Goal: Task Accomplishment & Management: Use online tool/utility

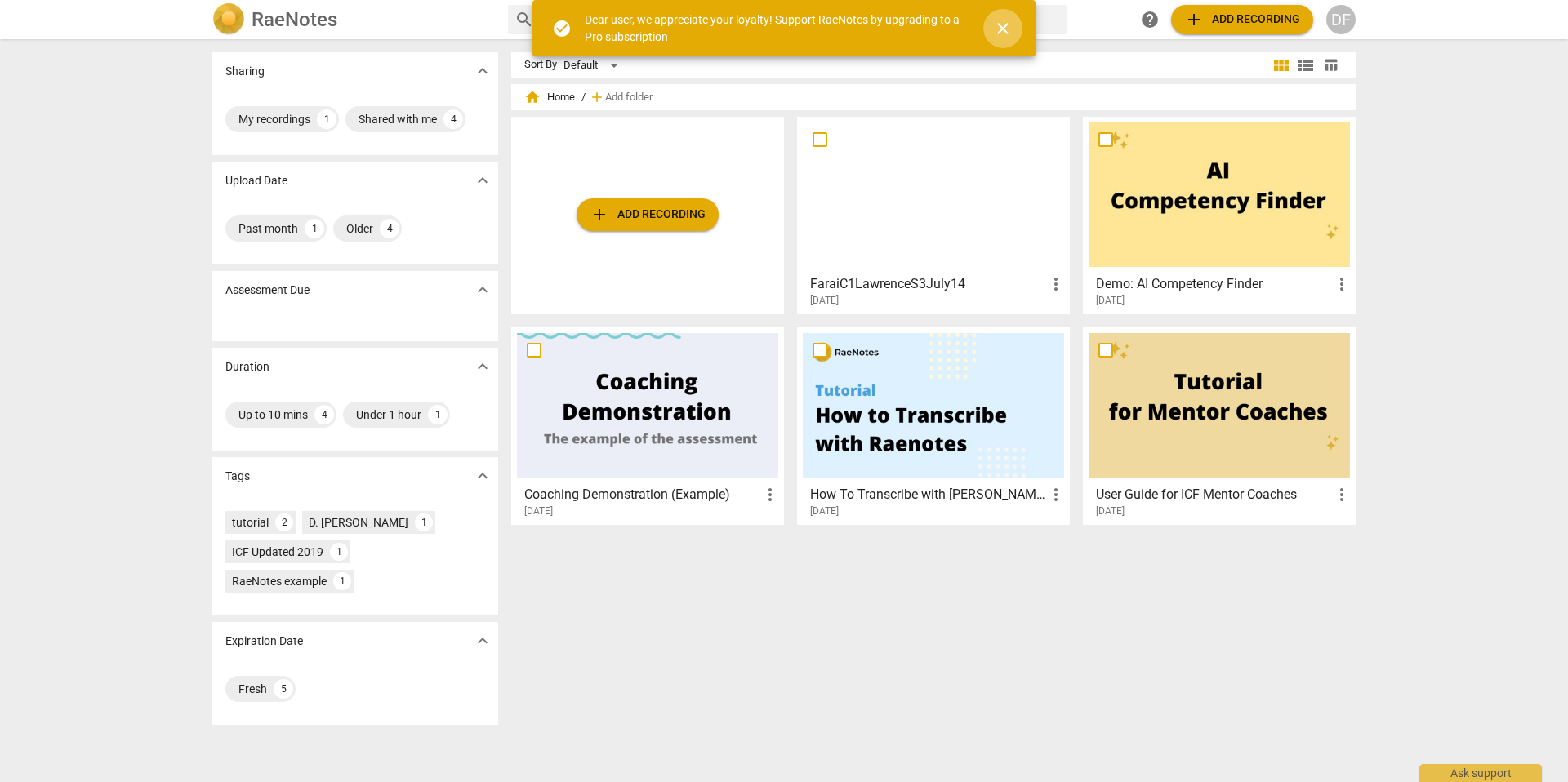
click at [1002, 23] on span "close" at bounding box center [1003, 29] width 20 height 20
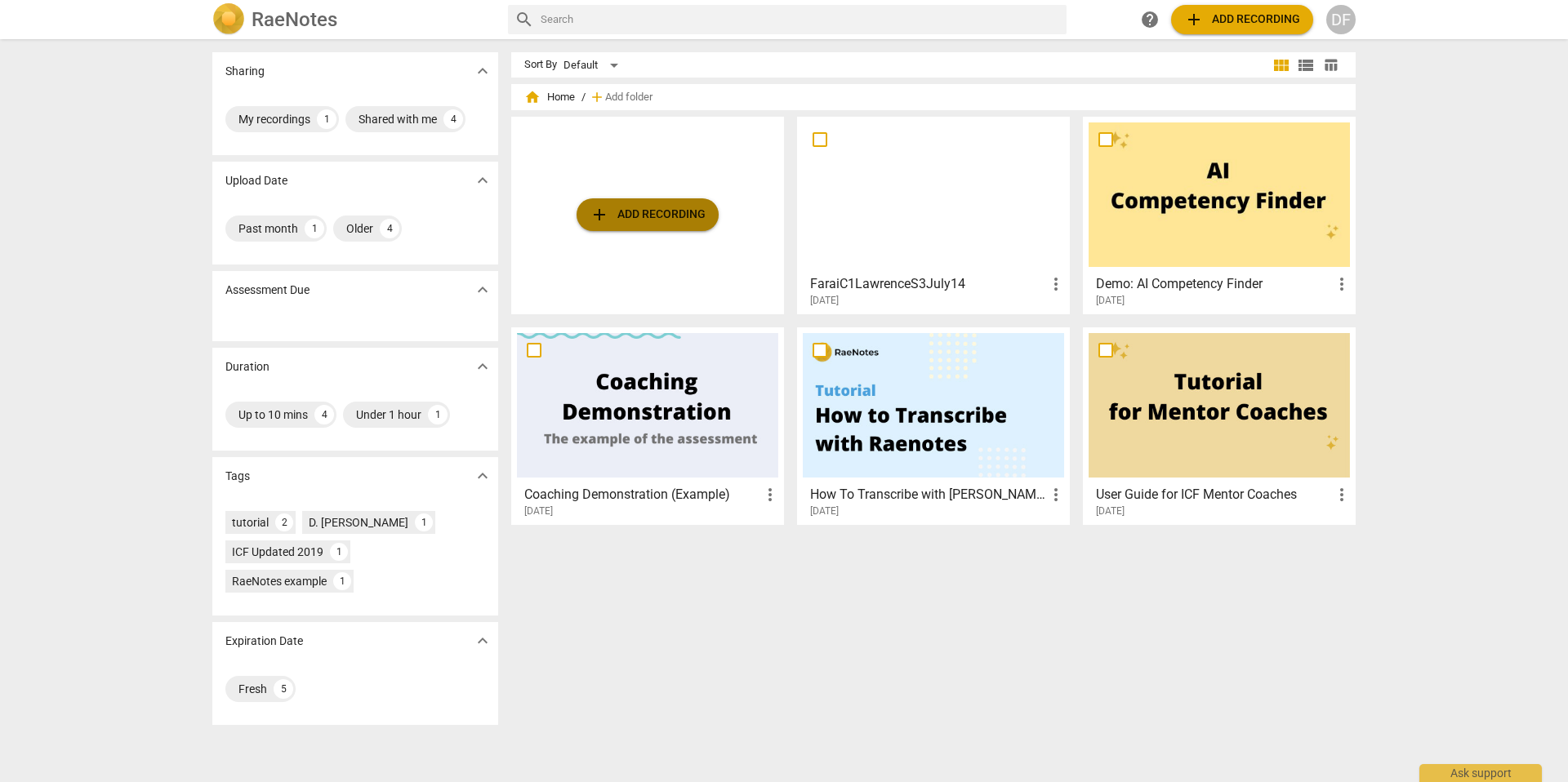
click at [653, 214] on span "add Add recording" at bounding box center [647, 215] width 116 height 20
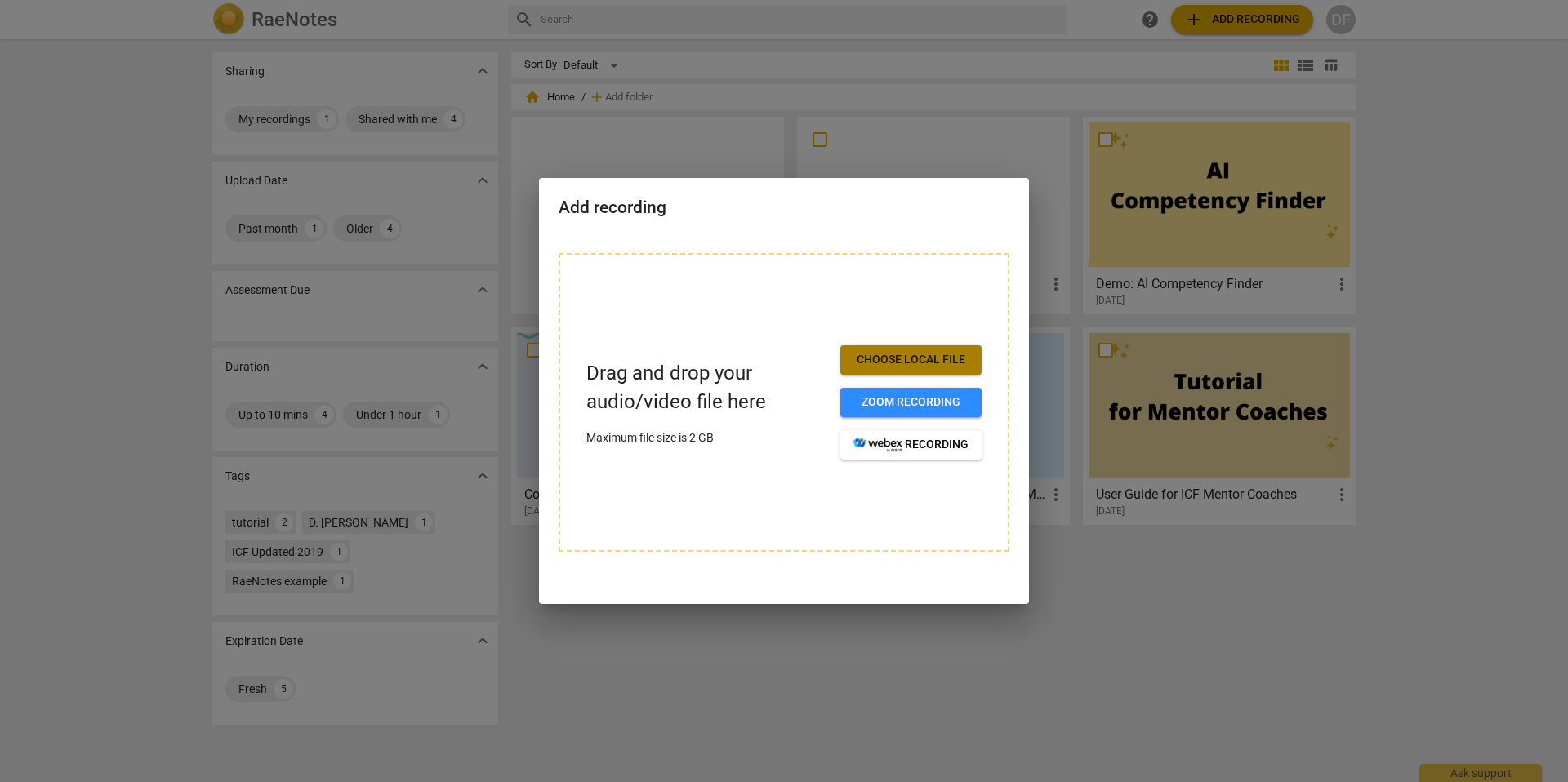
click at [890, 354] on span "Choose local file" at bounding box center [911, 360] width 115 height 17
click at [918, 360] on span "Choose local file" at bounding box center [911, 360] width 115 height 17
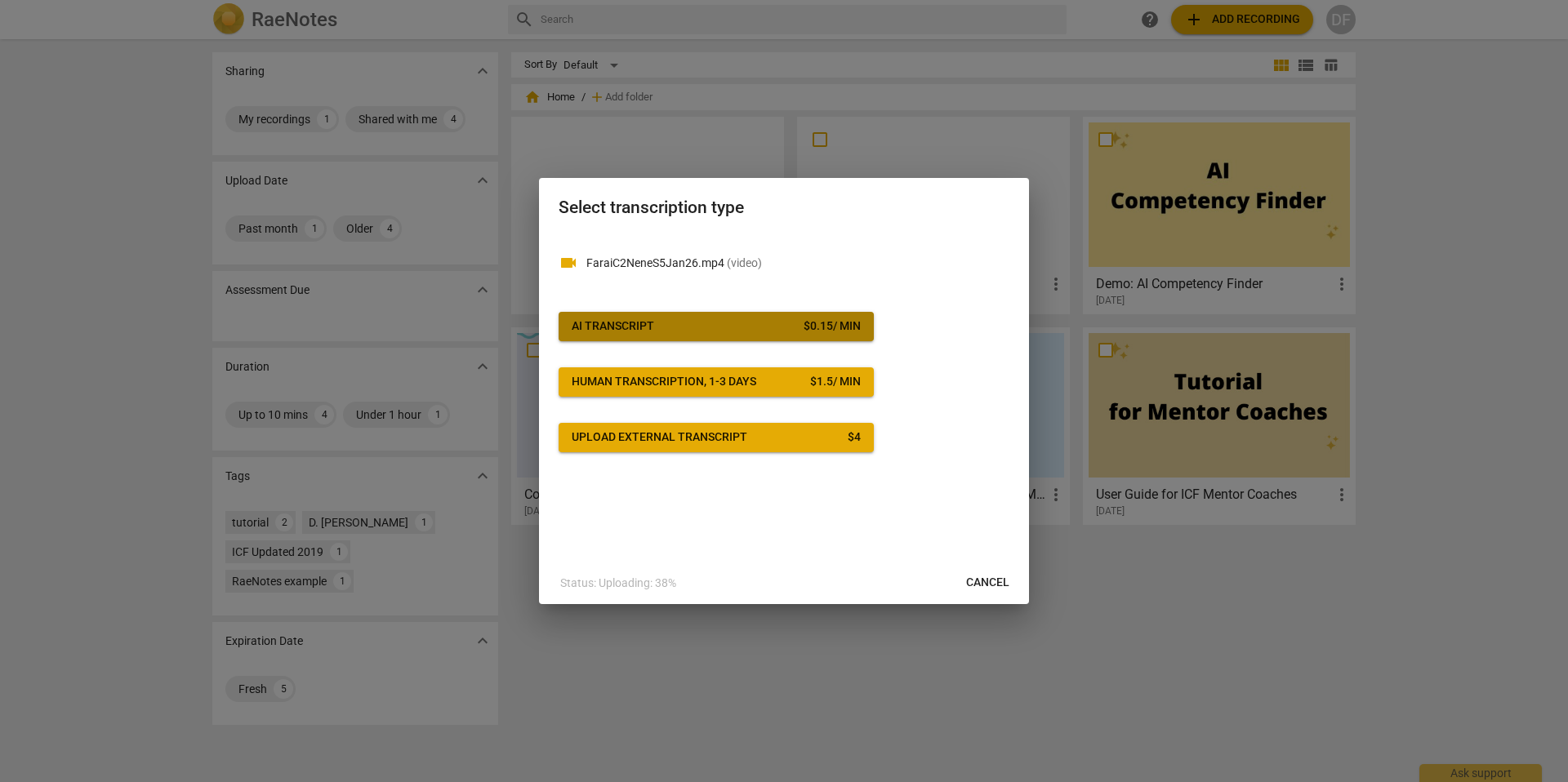
click at [820, 335] on button "AI Transcript $ 0.15 / min" at bounding box center [716, 327] width 315 height 30
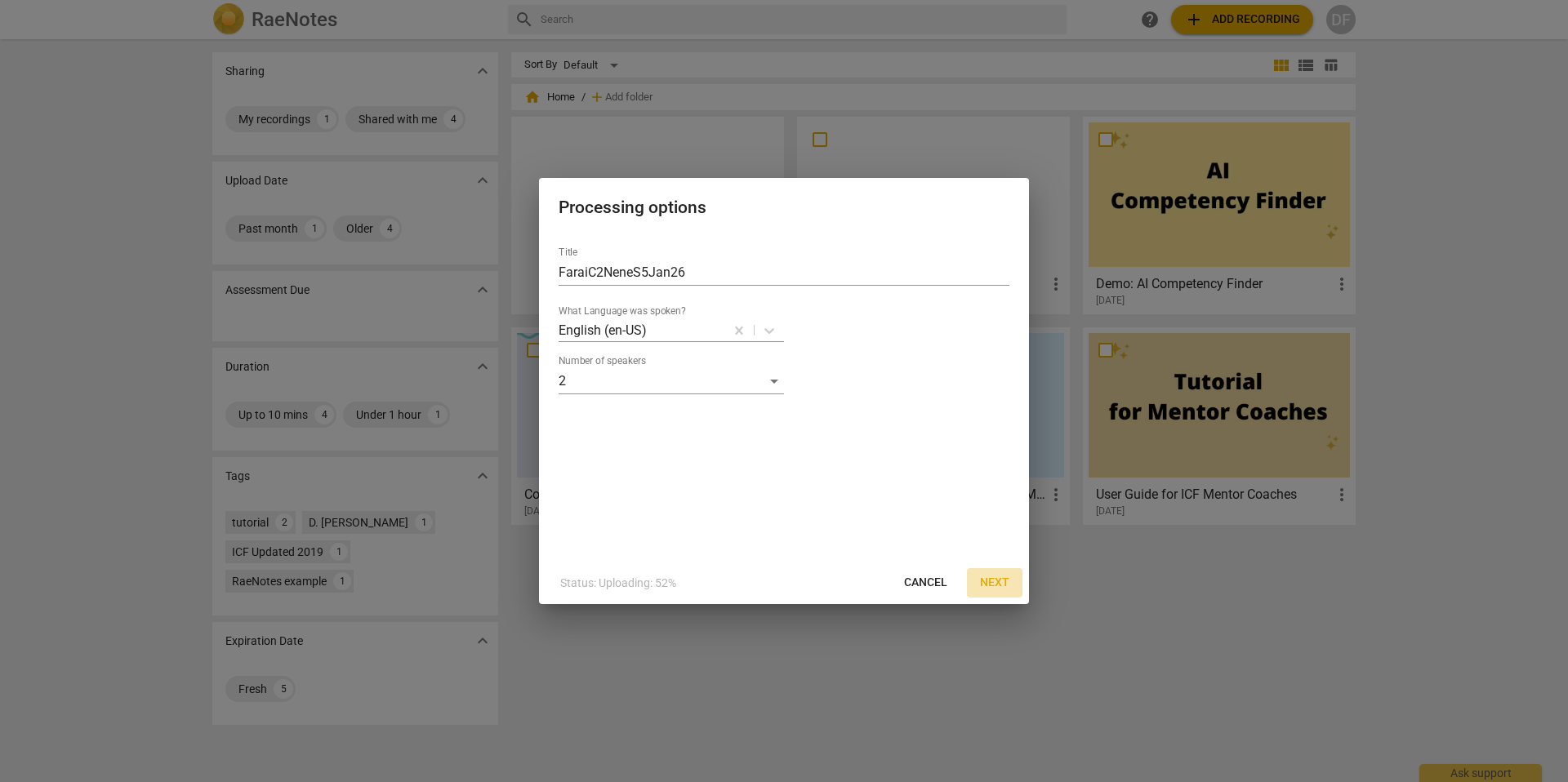
click at [998, 583] on span "Next" at bounding box center [995, 583] width 30 height 17
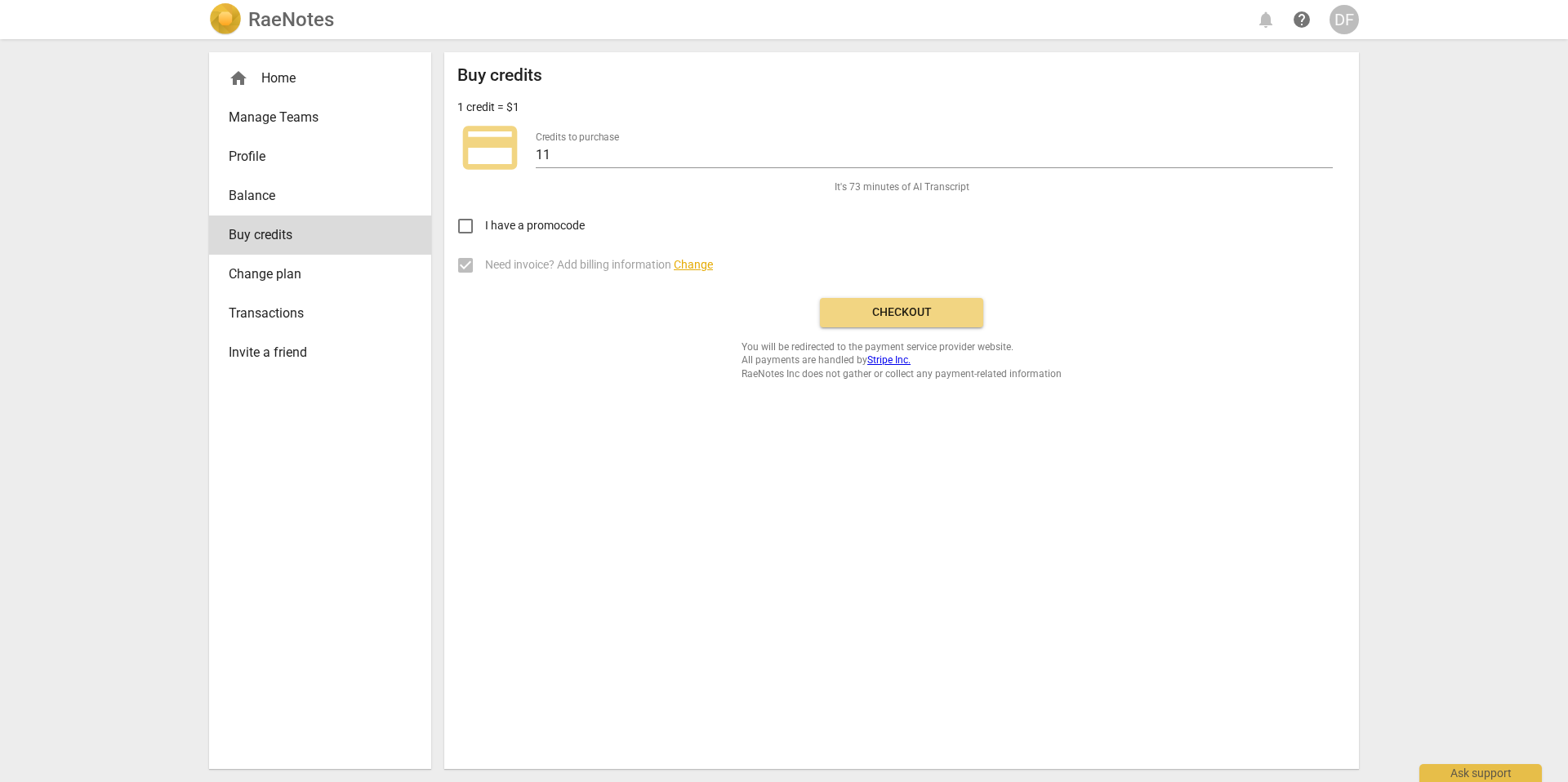
click at [887, 318] on span "Checkout" at bounding box center [902, 313] width 137 height 17
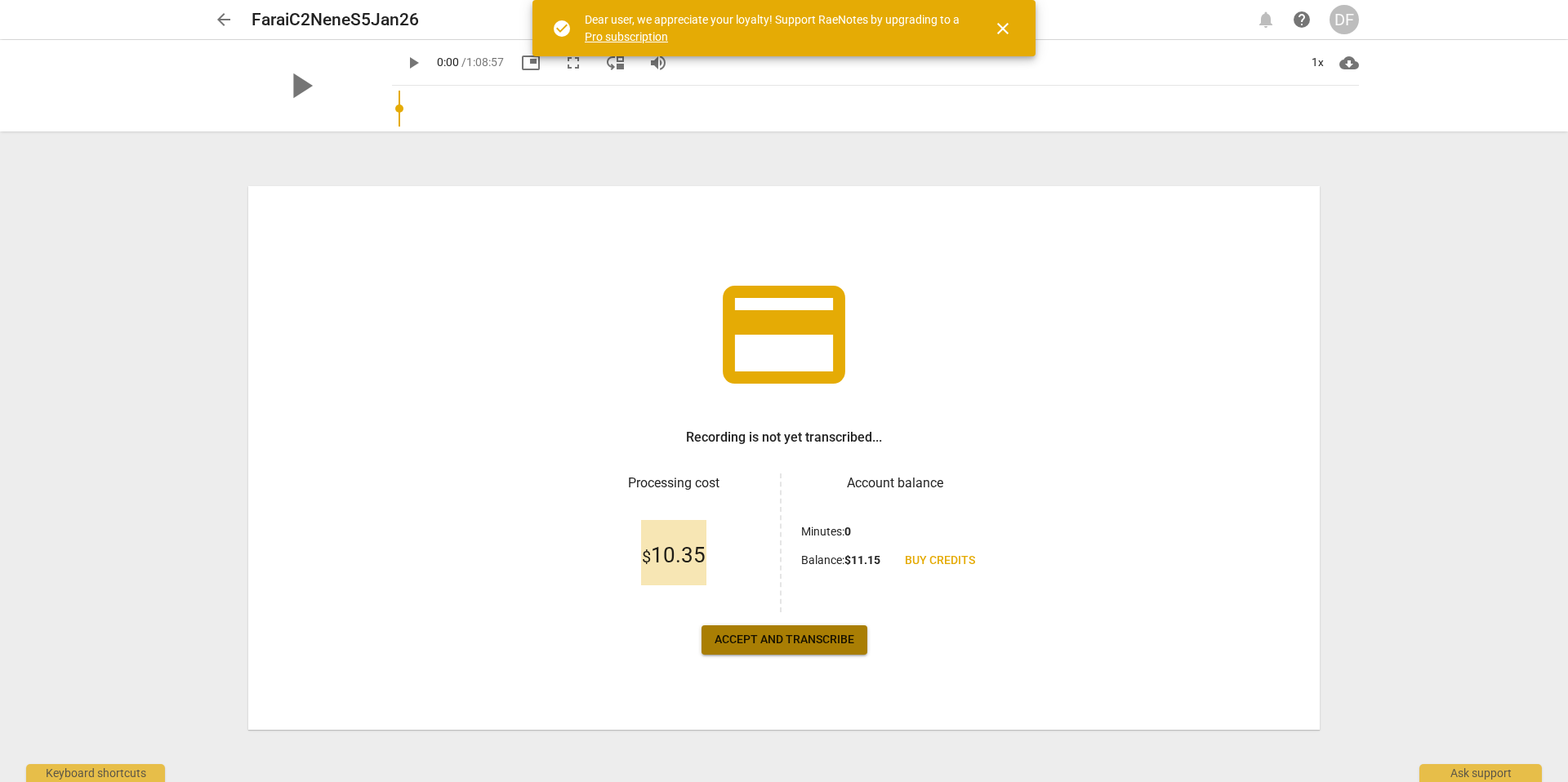
click at [780, 645] on span "Accept and transcribe" at bounding box center [784, 640] width 140 height 17
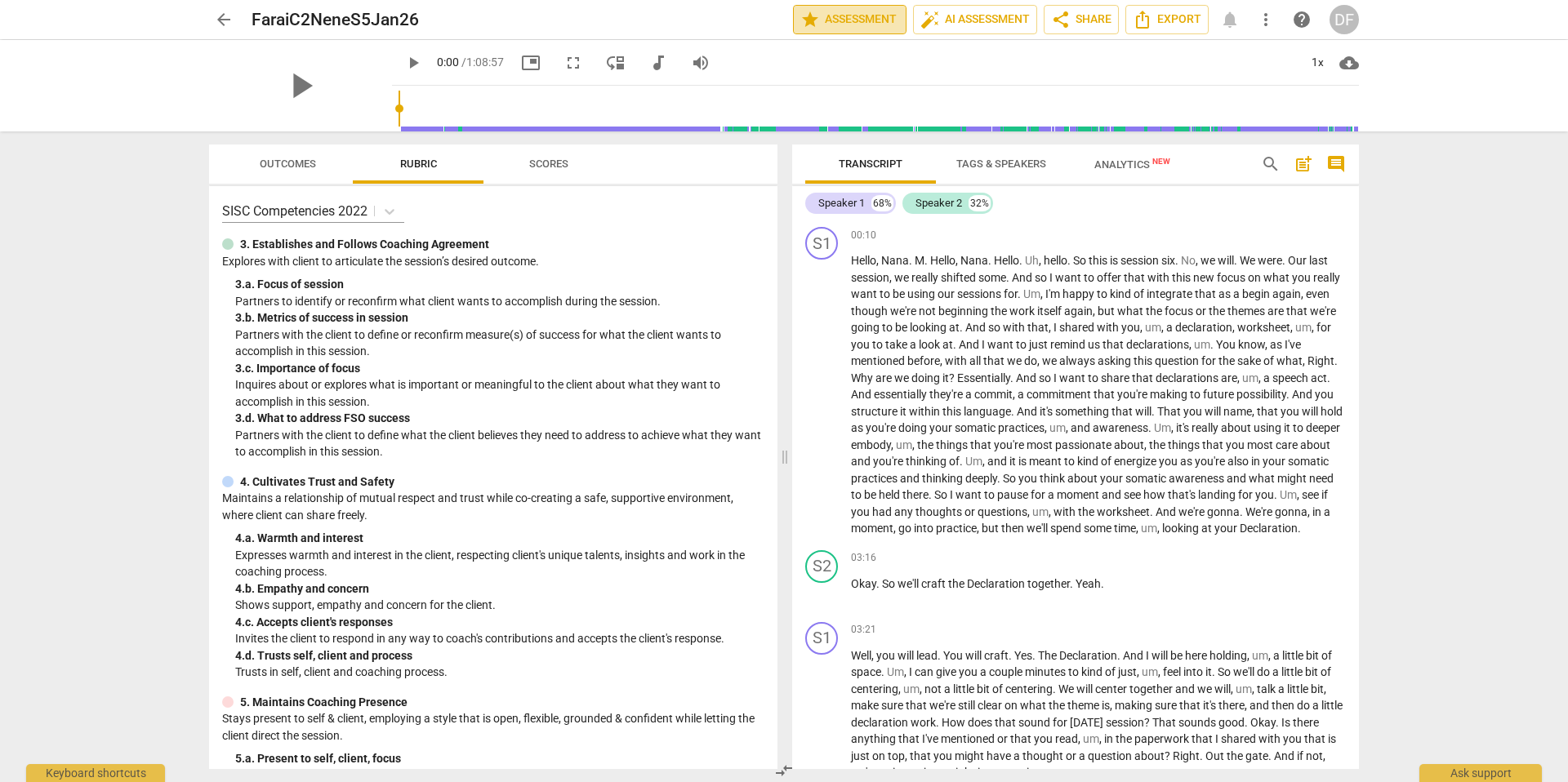
click at [858, 22] on span "star Assessment" at bounding box center [849, 20] width 99 height 20
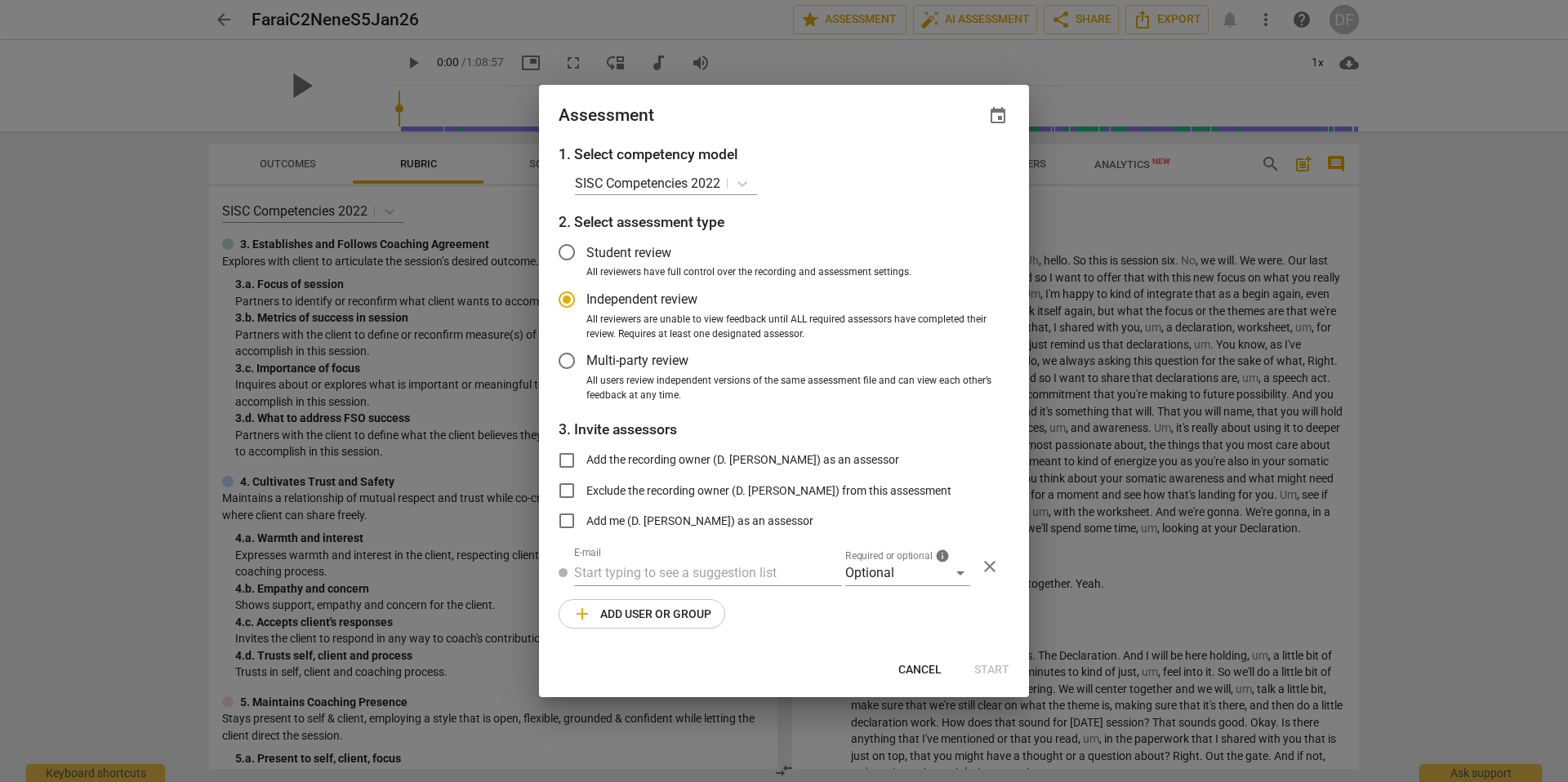
radio input "false"
click at [568, 255] on input "Student review" at bounding box center [566, 252] width 39 height 39
radio input "false"
click at [570, 460] on input "Add the recording owner (D. Farai Williams) as an assessor" at bounding box center [566, 460] width 39 height 39
checkbox input "true"
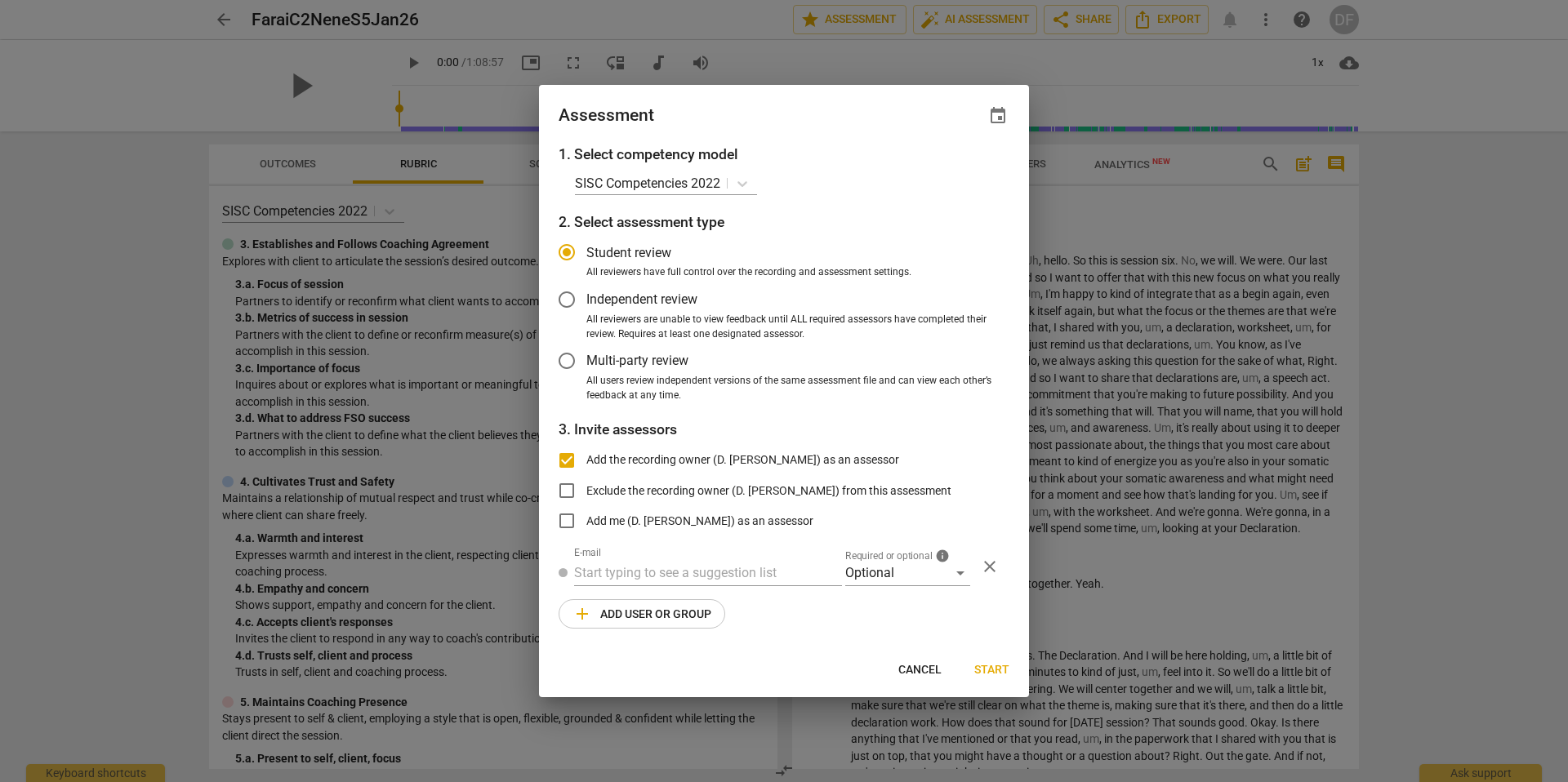
click at [928, 666] on span "Cancel" at bounding box center [920, 670] width 43 height 17
radio input "false"
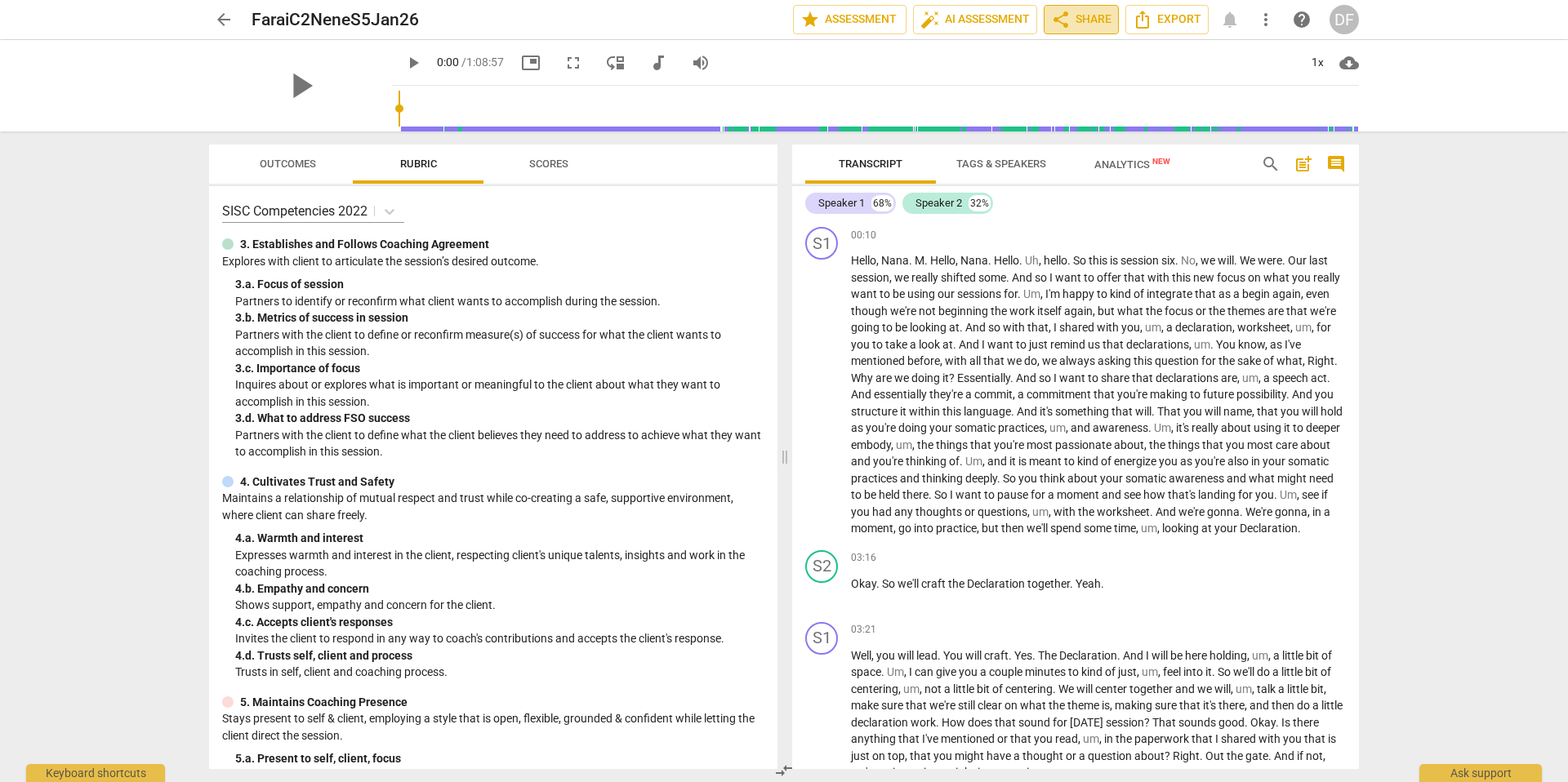
click at [1087, 22] on span "share Share" at bounding box center [1081, 20] width 60 height 20
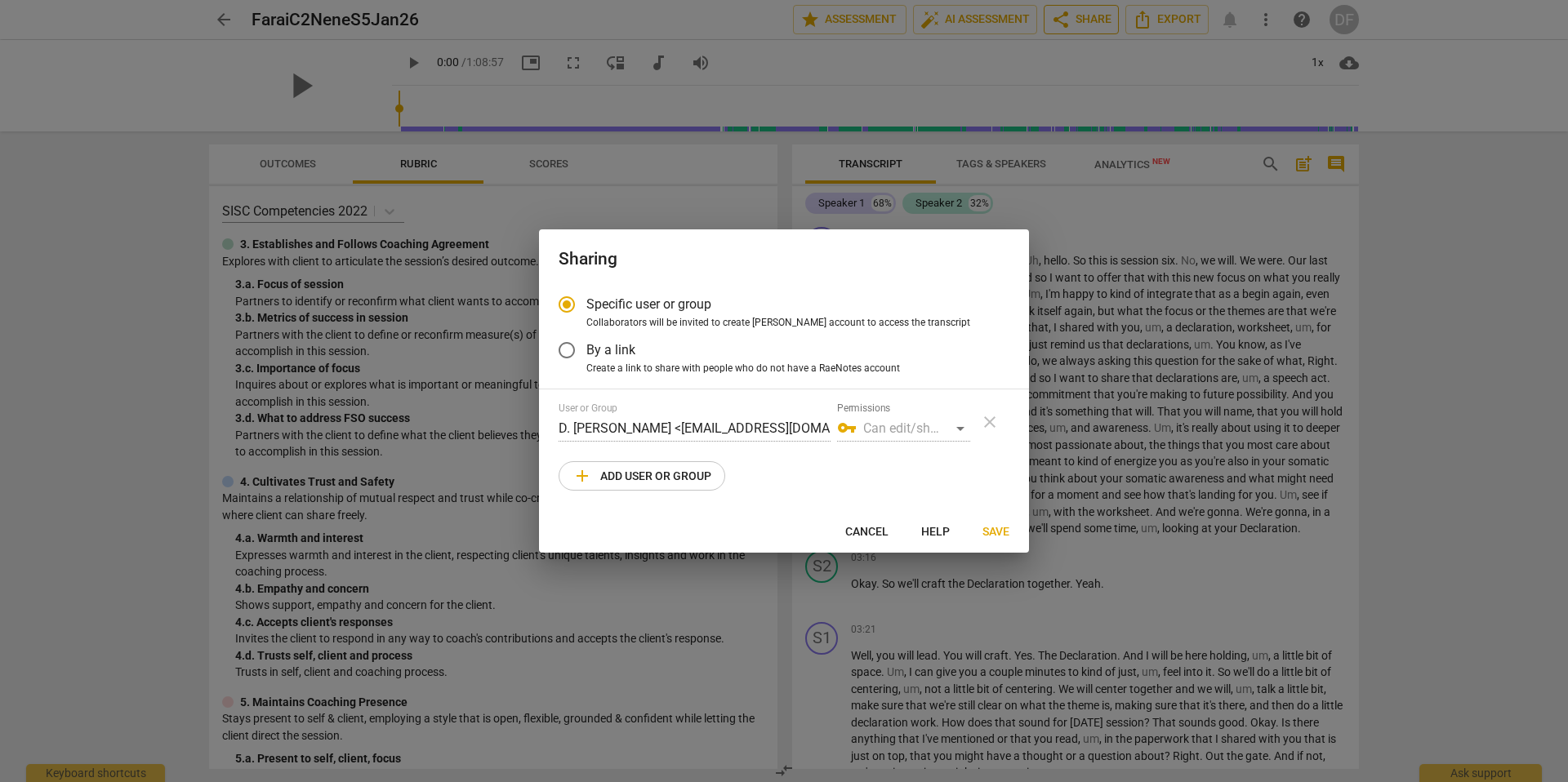
radio input "false"
click at [569, 348] on input "By a link" at bounding box center [566, 350] width 39 height 39
radio input "false"
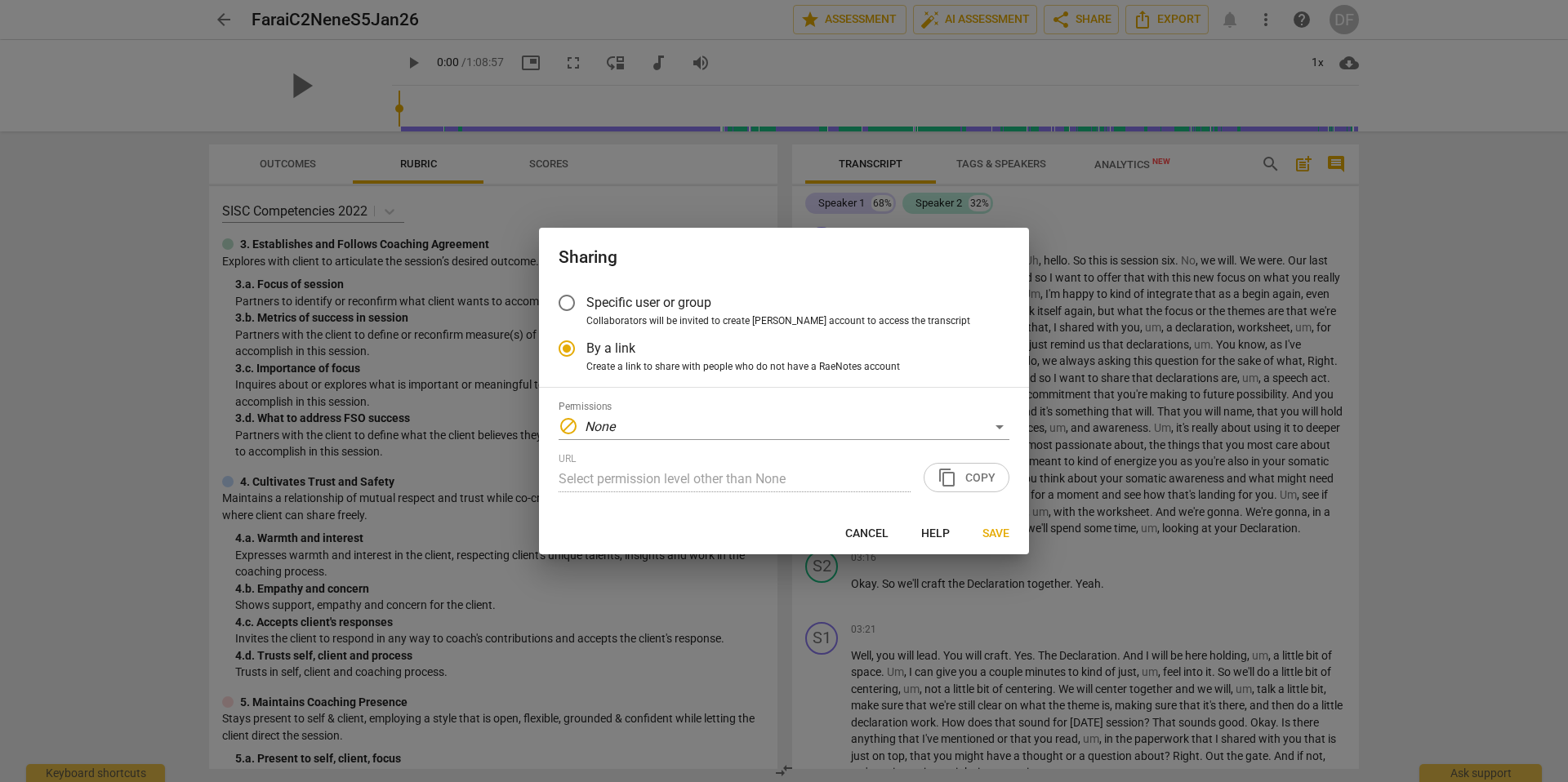
click at [568, 301] on input "Specific user or group" at bounding box center [566, 302] width 39 height 39
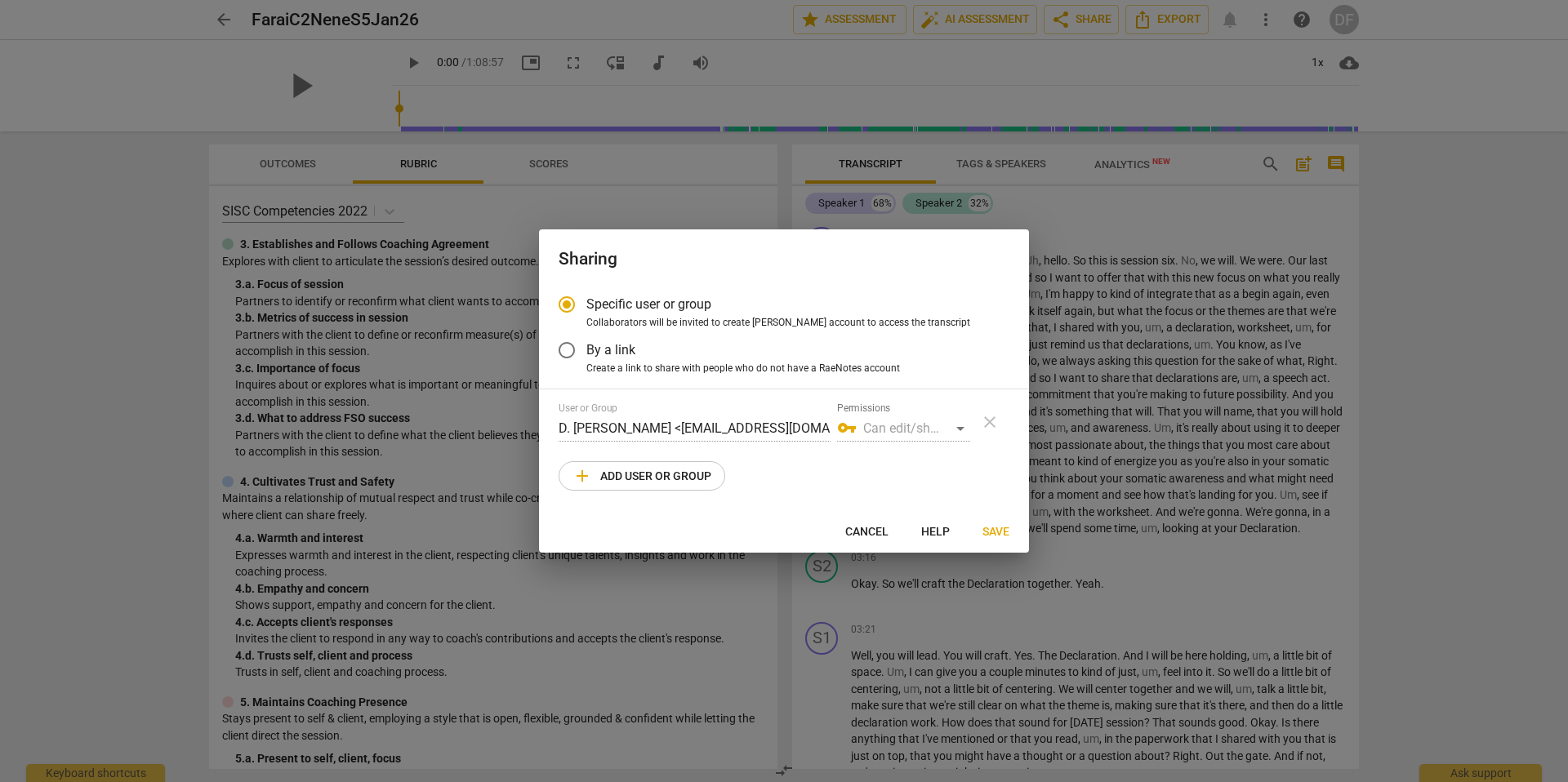
click at [963, 430] on div "vpn_key Can edit/share" at bounding box center [903, 429] width 133 height 26
click at [960, 428] on div "vpn_key Can edit/share" at bounding box center [903, 429] width 133 height 26
click at [688, 477] on span "add Add user or group" at bounding box center [642, 476] width 139 height 20
radio input "false"
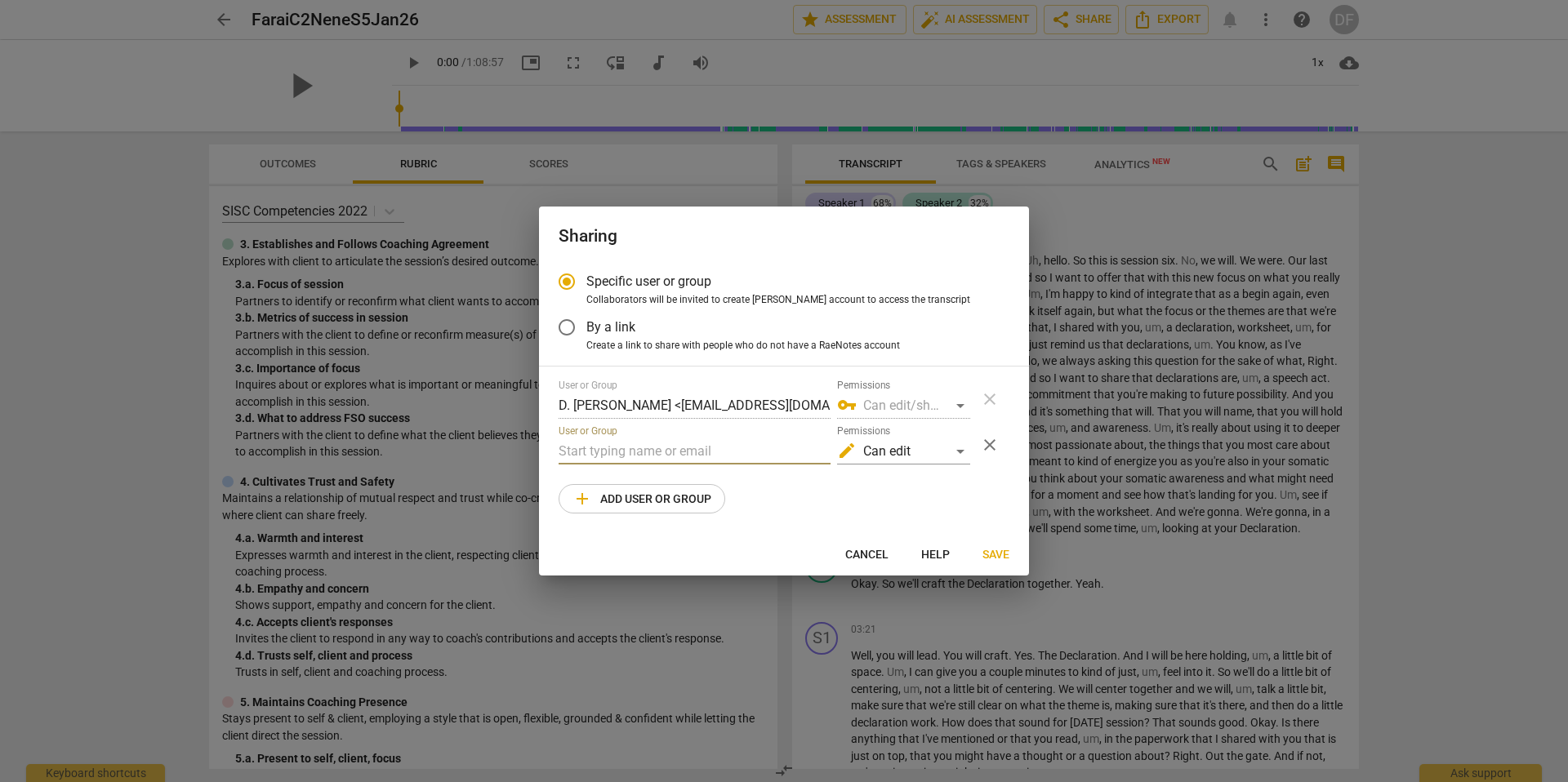
click at [674, 450] on input "text" at bounding box center [695, 452] width 272 height 26
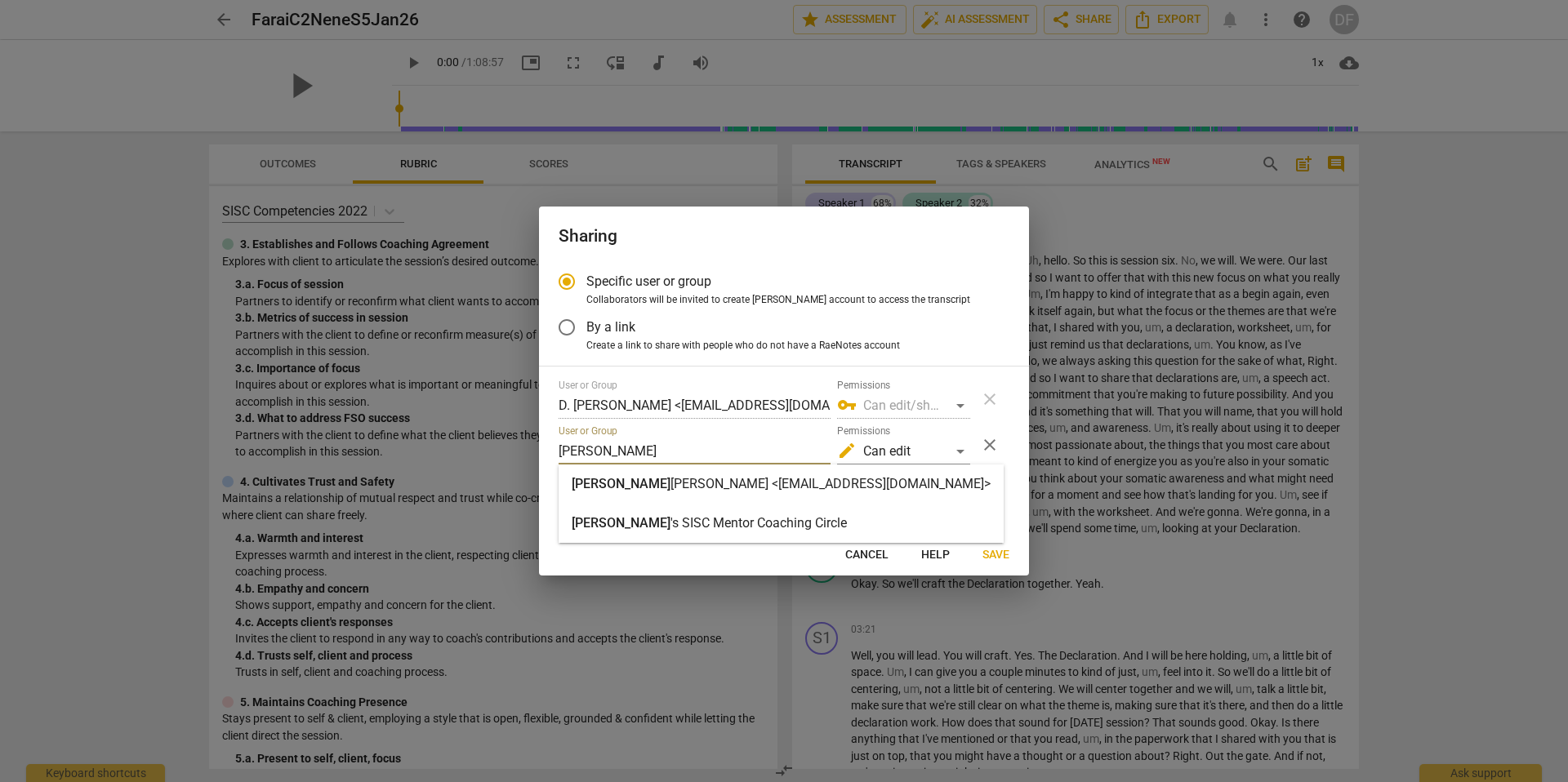
type input "wendy"
click at [714, 485] on strong "Haines <wendyhaines@mac.com>" at bounding box center [830, 483] width 320 height 16
radio input "false"
type input "Wendy Haines <wendyhaines@mac.com>"
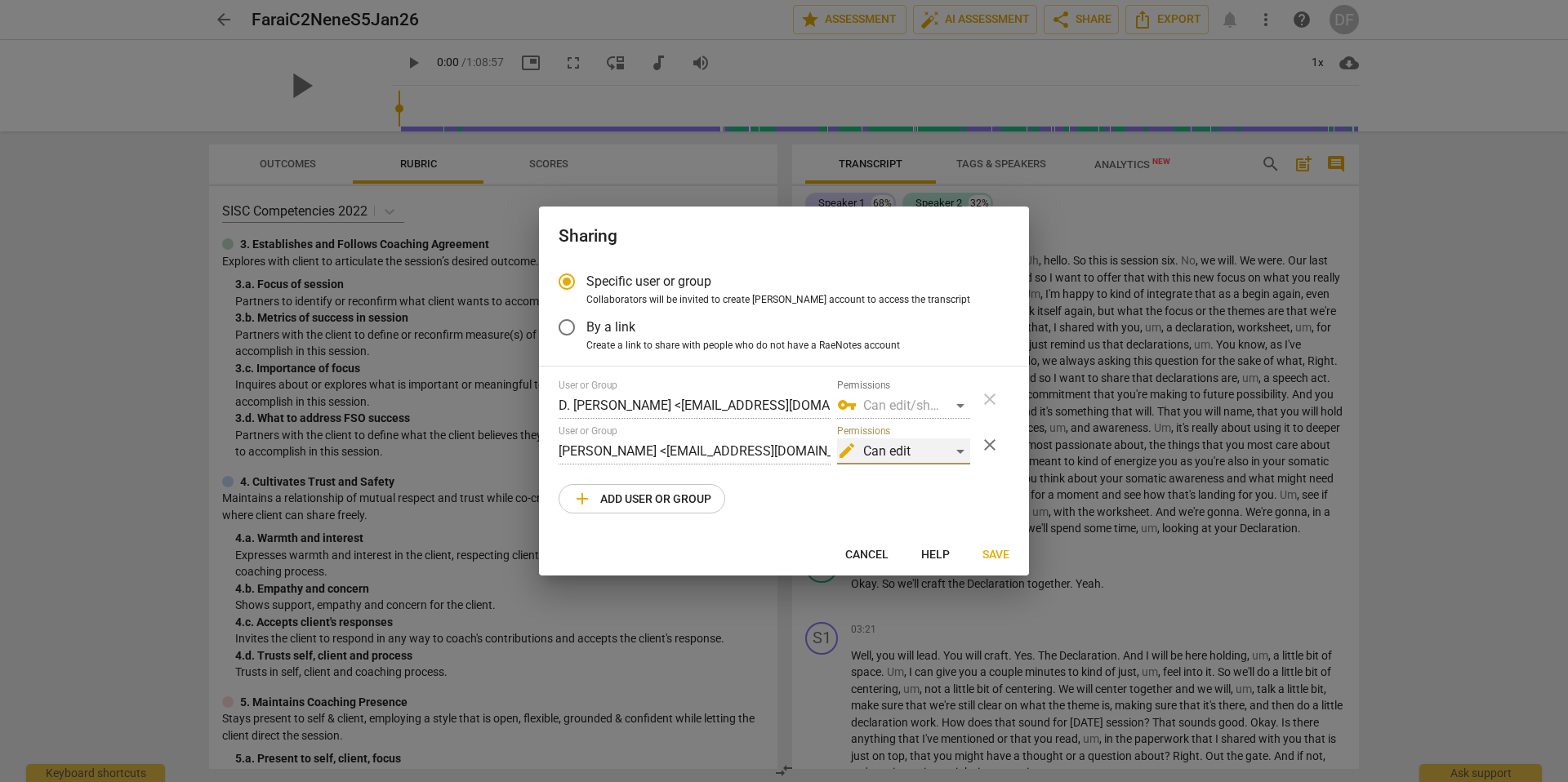
click at [960, 454] on div "edit Can edit" at bounding box center [903, 452] width 133 height 26
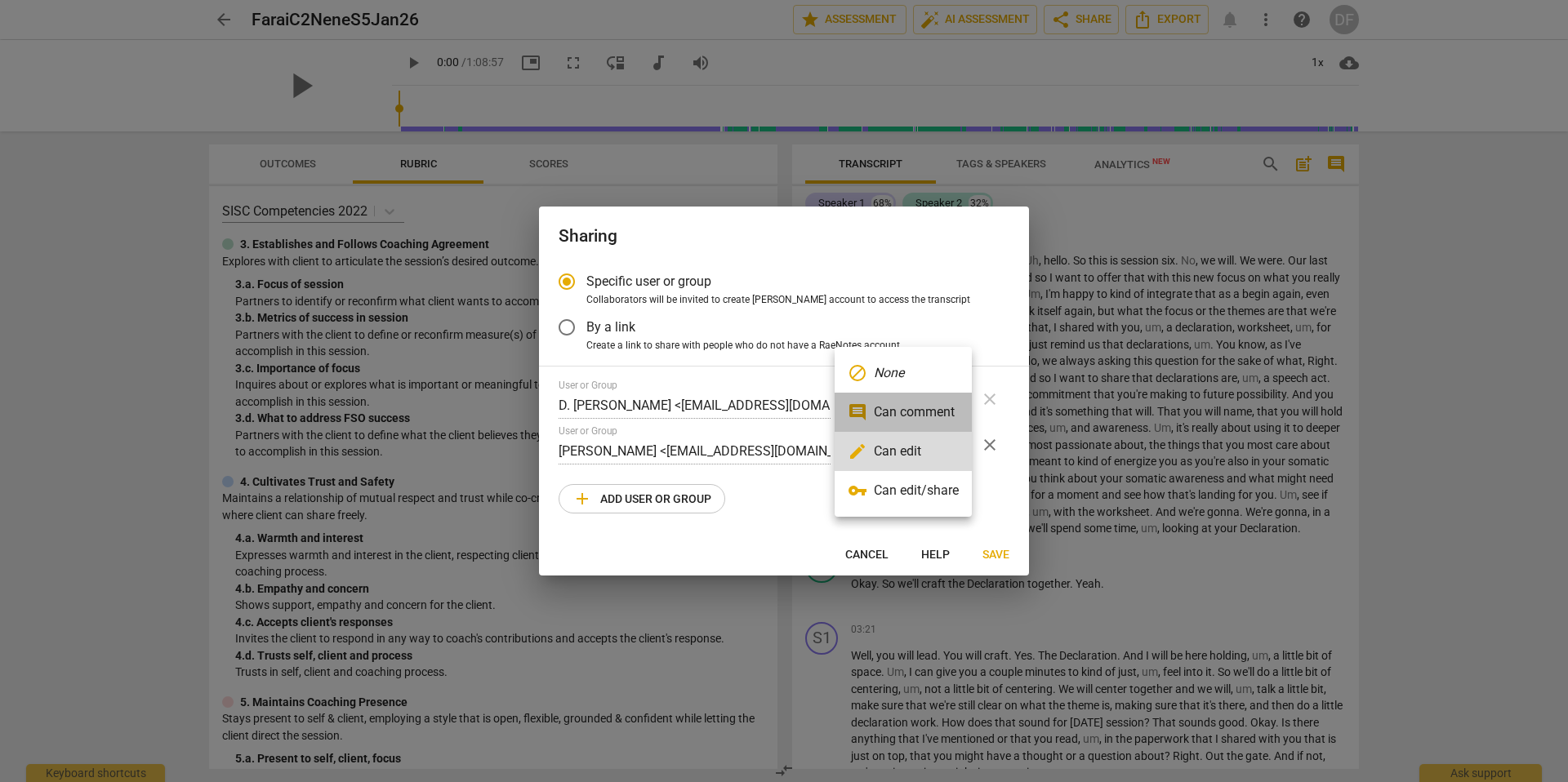
click at [941, 419] on li "comment Can comment" at bounding box center [903, 411] width 137 height 39
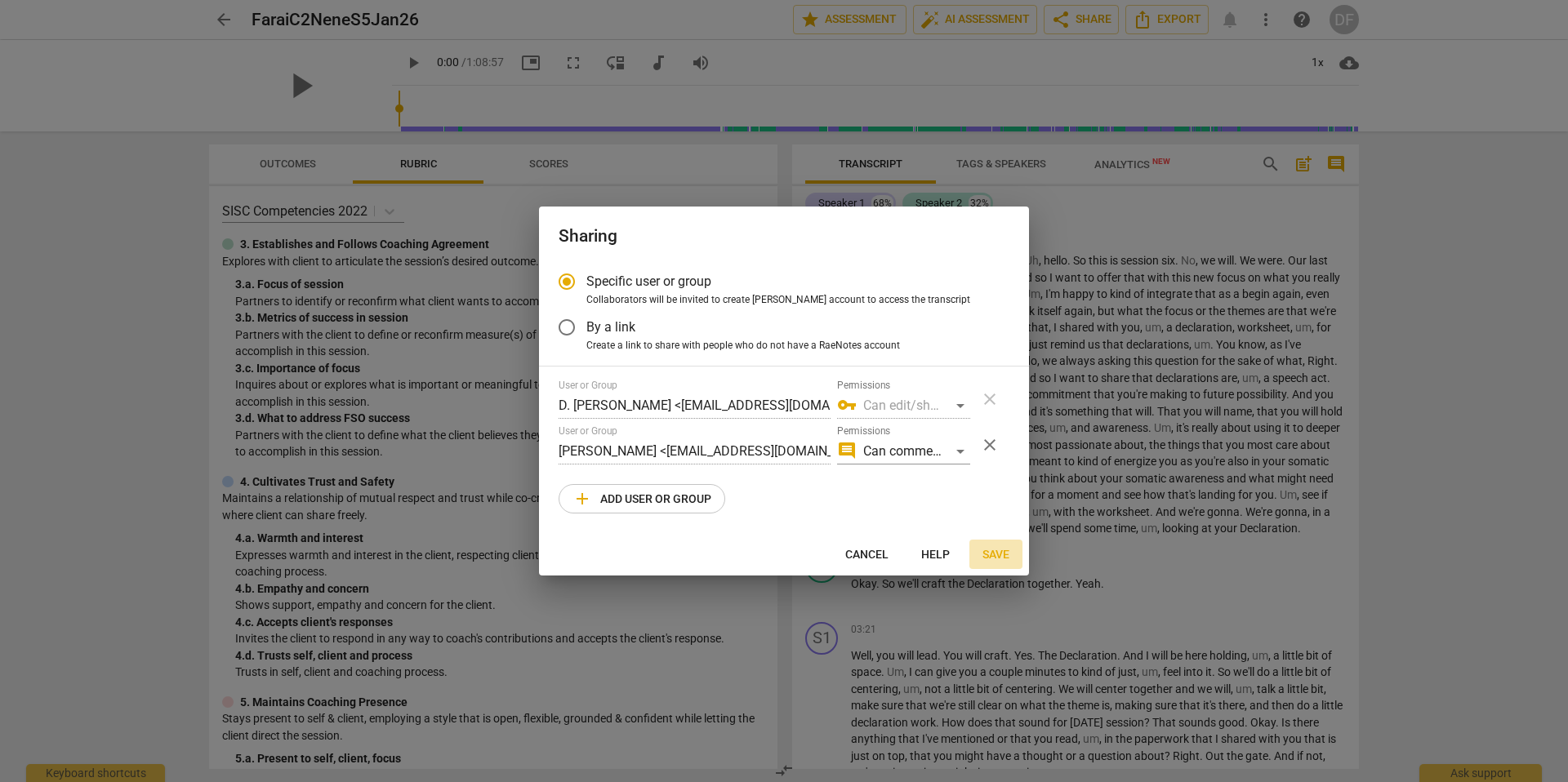
click at [1004, 555] on span "Save" at bounding box center [996, 555] width 27 height 17
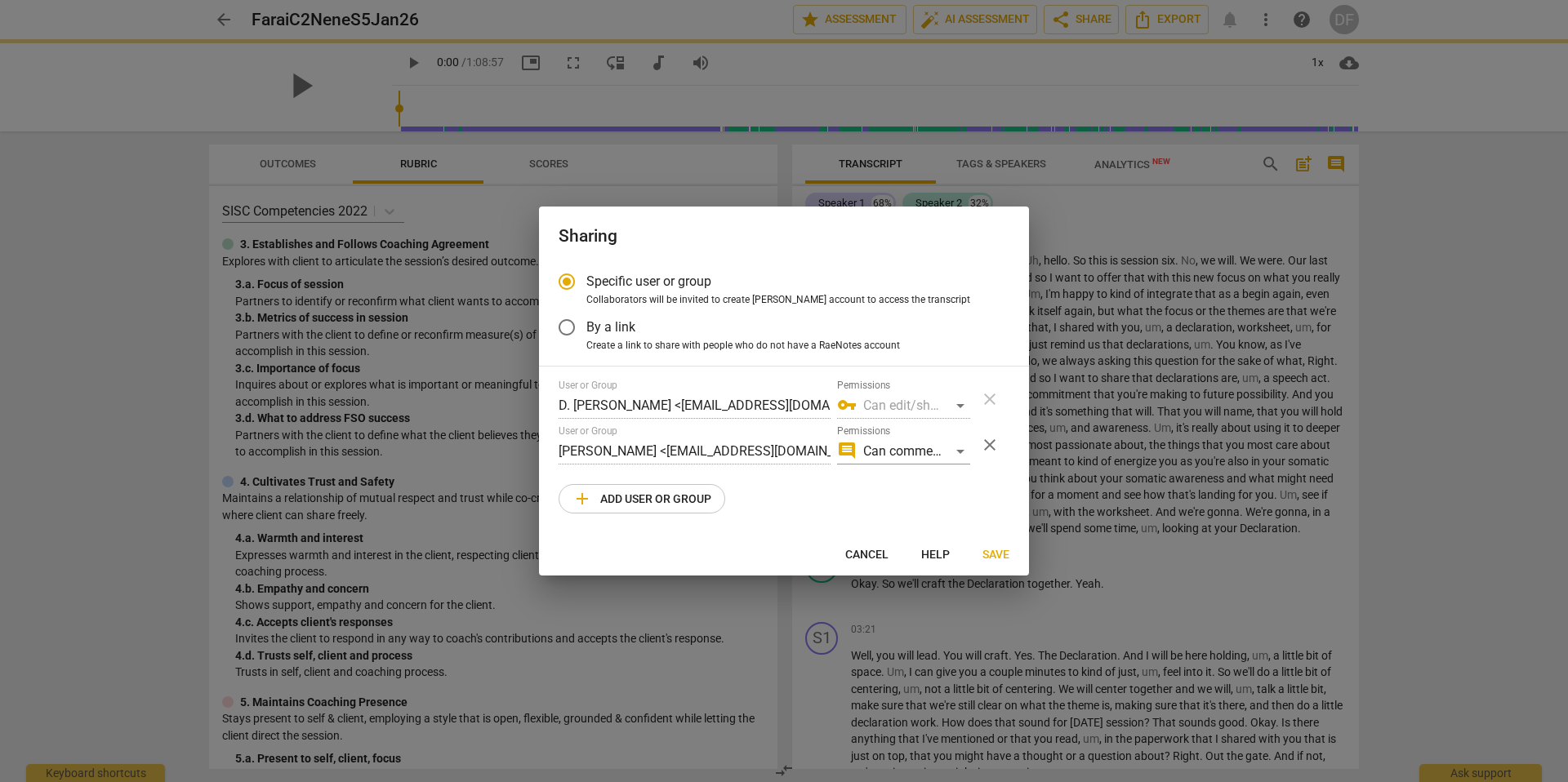
radio input "false"
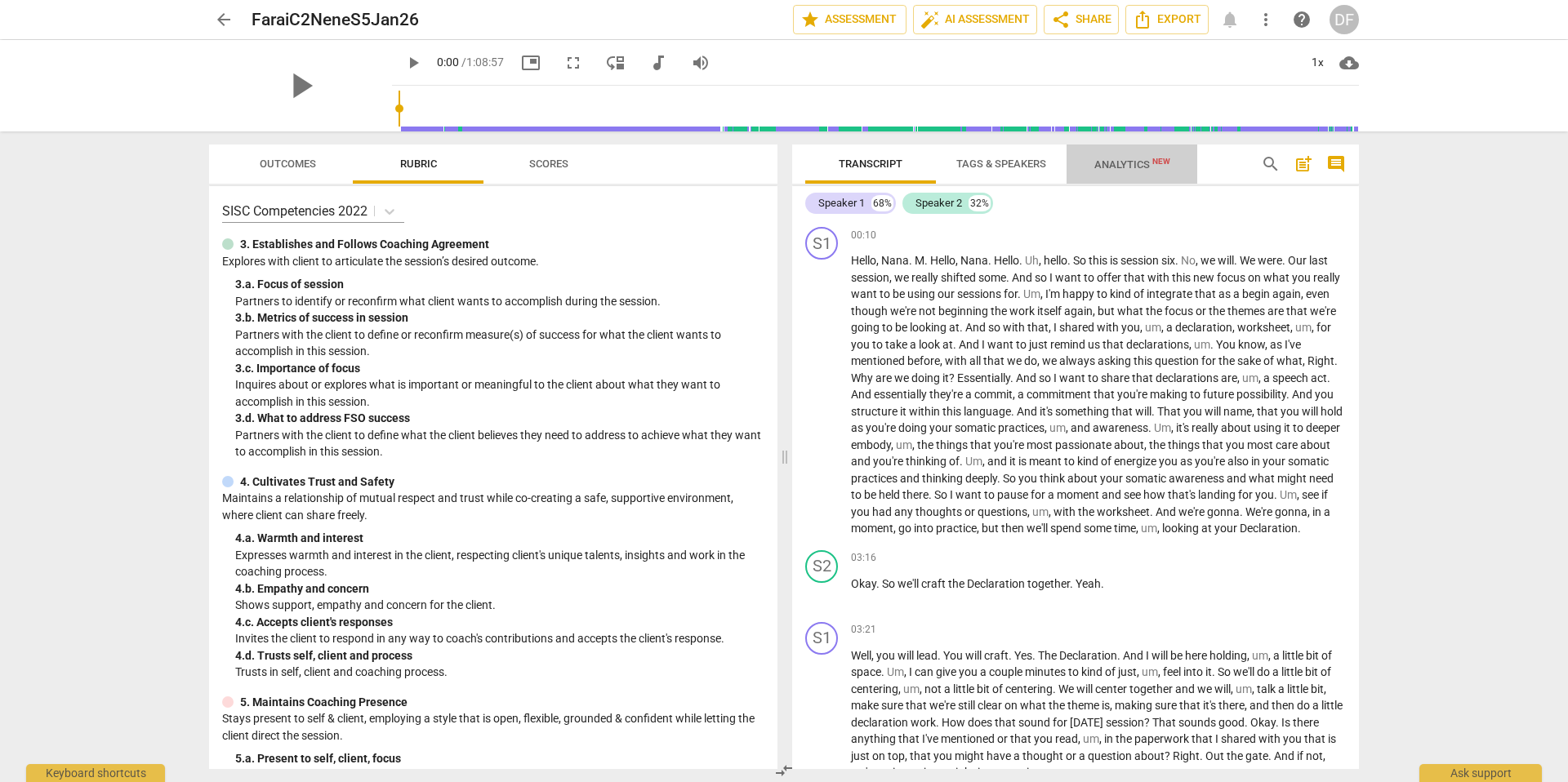
click at [1128, 167] on span "Analytics New" at bounding box center [1133, 164] width 76 height 12
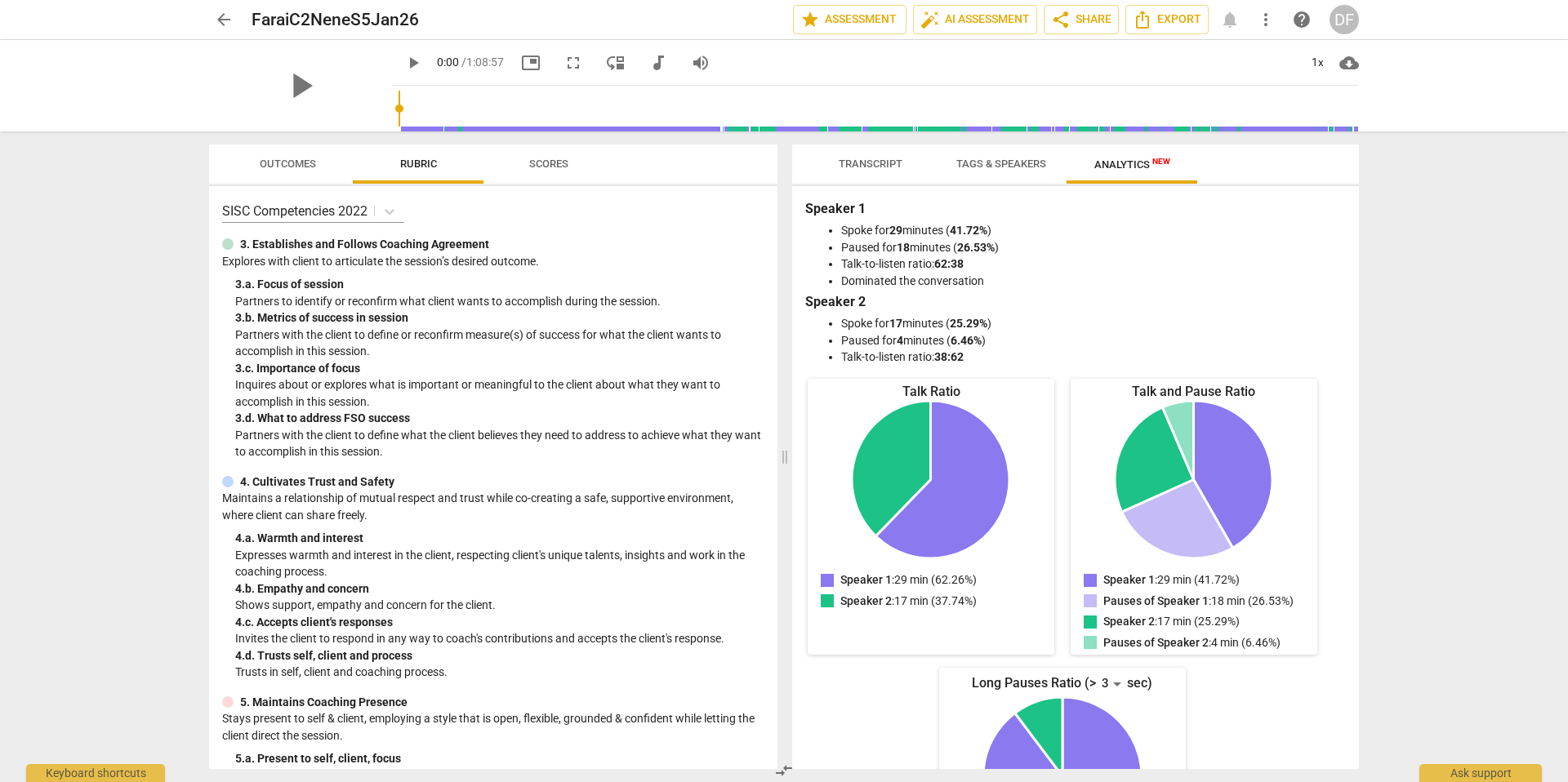
click at [879, 163] on span "Transcript" at bounding box center [870, 163] width 64 height 12
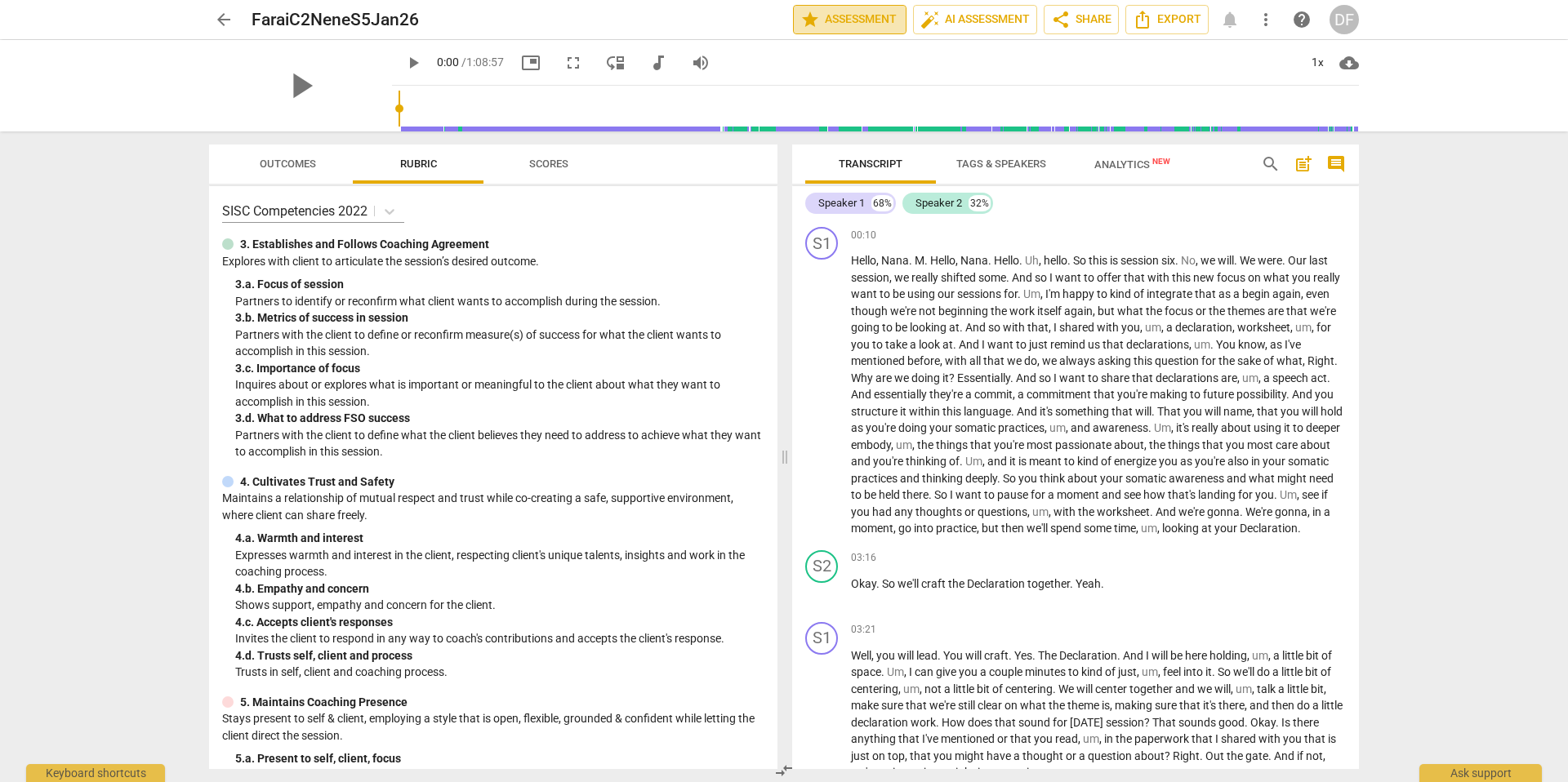
click at [860, 17] on span "star Assessment" at bounding box center [849, 20] width 99 height 20
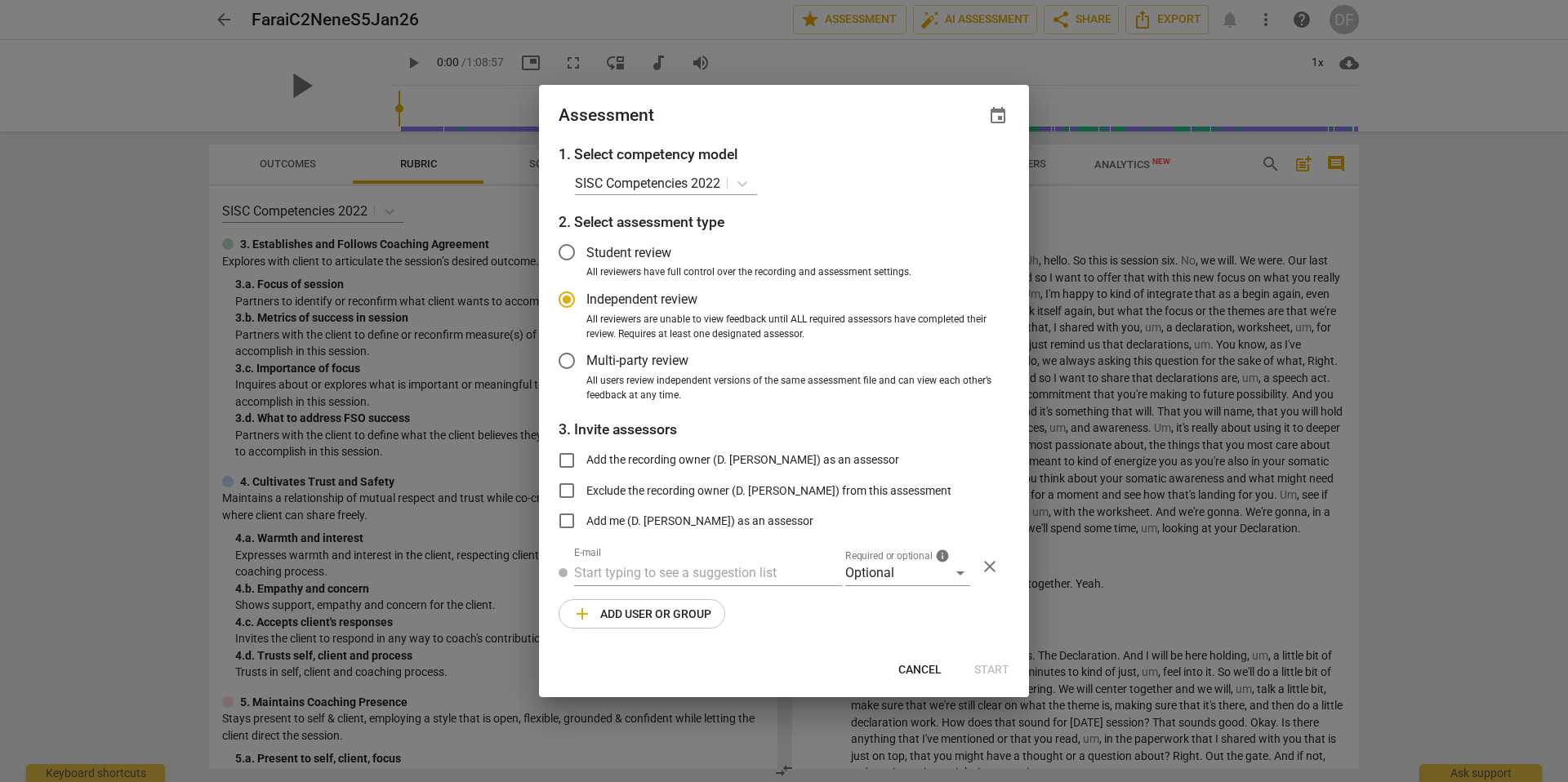
radio input "false"
click at [570, 251] on input "Student review" at bounding box center [566, 252] width 39 height 39
radio input "false"
click at [570, 461] on input "Add the recording owner (D. Farai Williams) as an assessor" at bounding box center [566, 460] width 39 height 39
checkbox input "true"
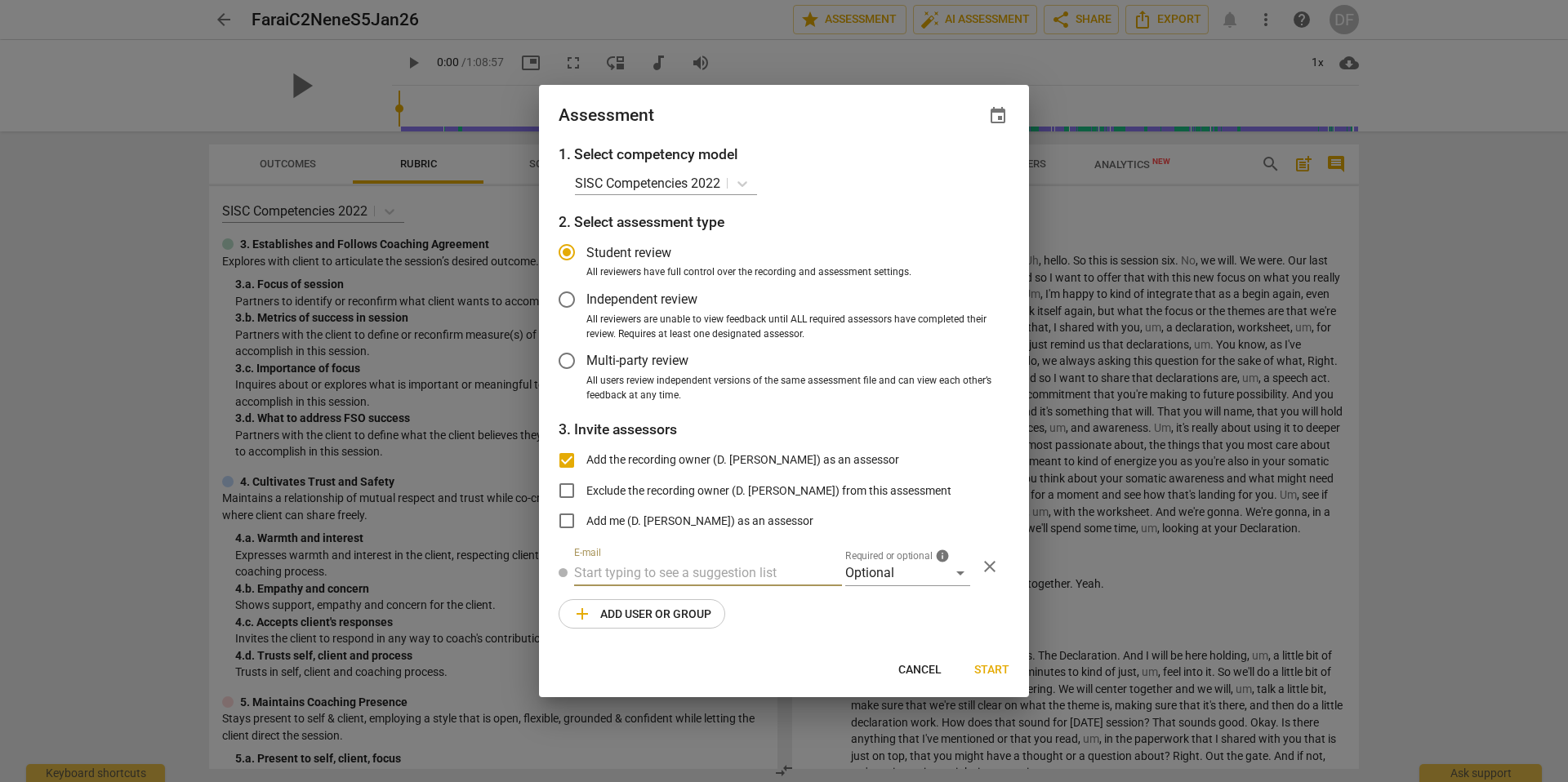
click at [745, 572] on input "text" at bounding box center [708, 573] width 268 height 26
radio input "false"
click at [631, 571] on input "text" at bounding box center [708, 573] width 268 height 26
type input "dynamizingequity@gmail.com"
click at [955, 575] on div "Optional" at bounding box center [907, 573] width 125 height 26
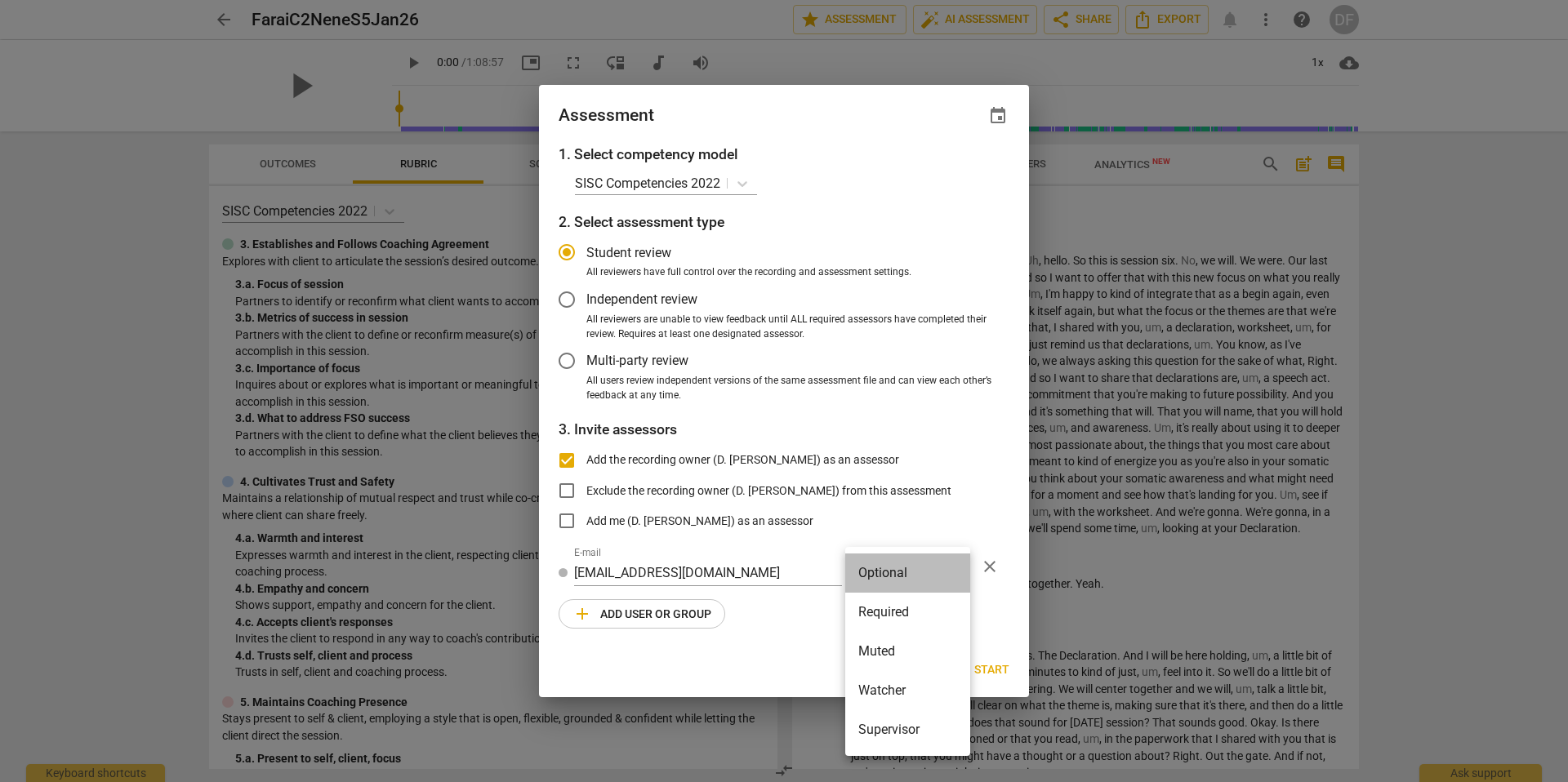
click at [902, 572] on li "Optional" at bounding box center [907, 573] width 125 height 39
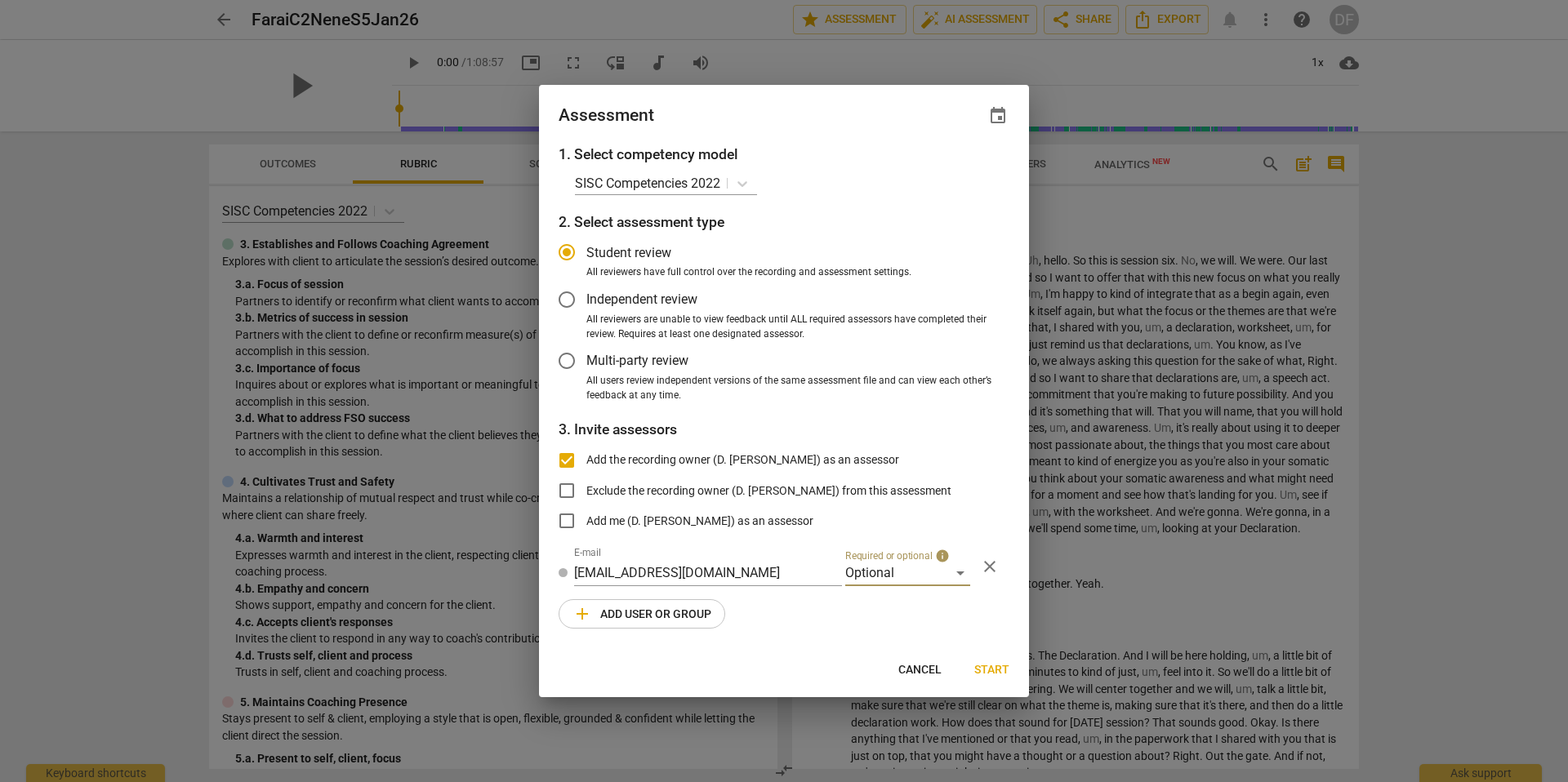
click at [985, 671] on span "Start" at bounding box center [992, 670] width 35 height 17
radio input "false"
type input "D. Farai Williams <dynamizingequity@gmail.com>"
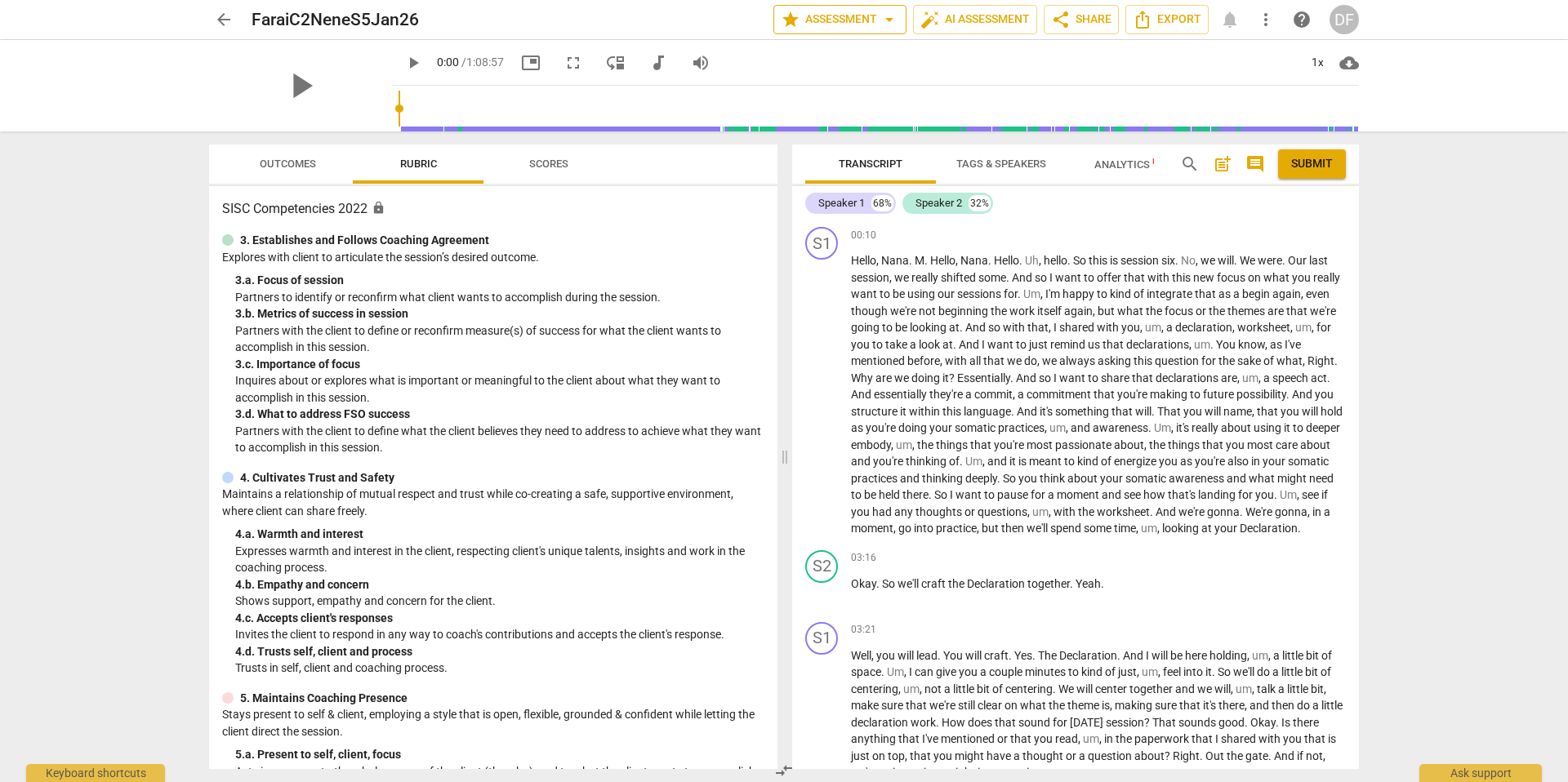
click at [881, 22] on span "arrow_drop_down" at bounding box center [889, 20] width 20 height 20
click at [806, 105] on li "Settings" at bounding box center [804, 100] width 74 height 39
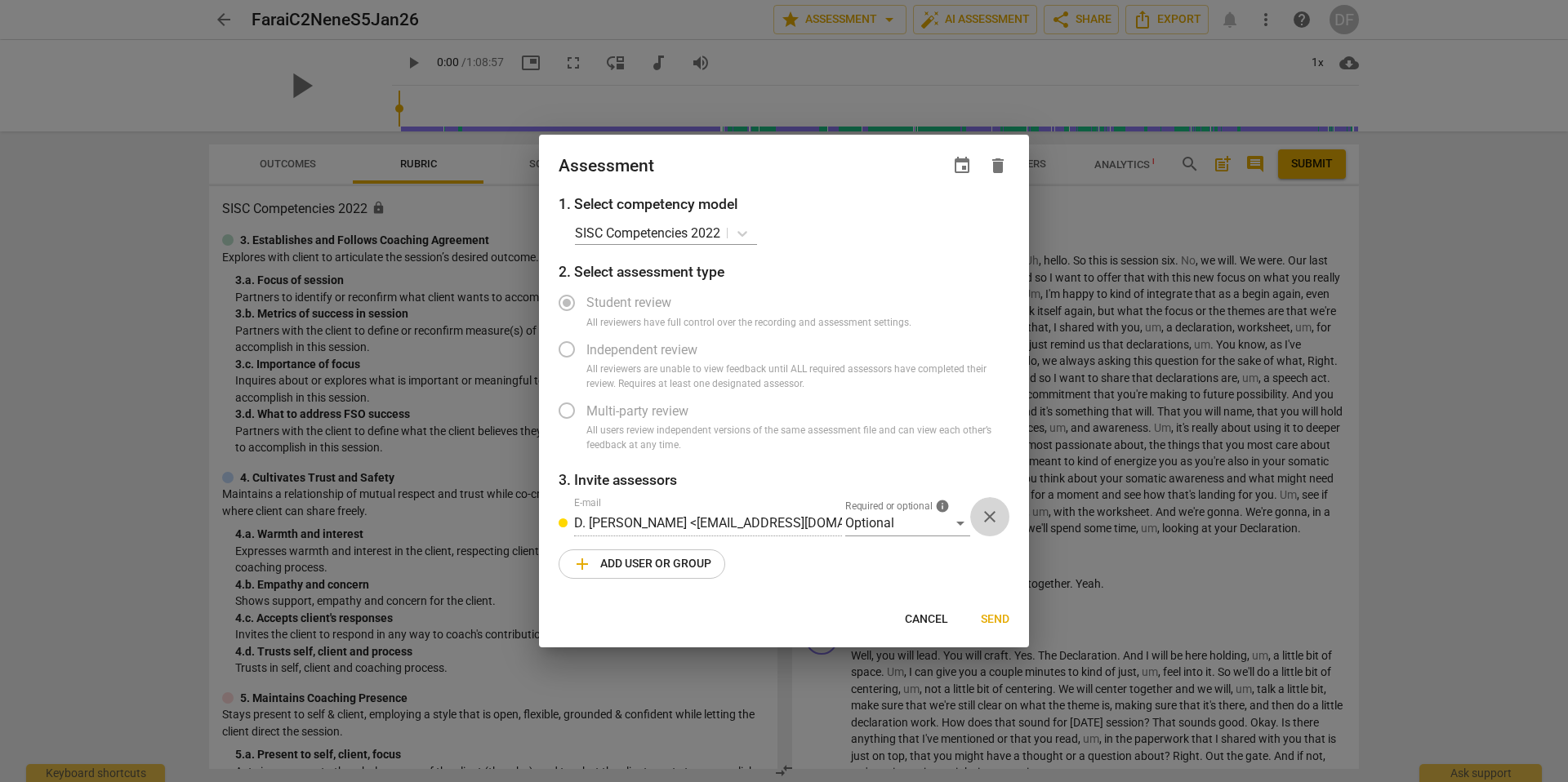
click at [992, 513] on span "close" at bounding box center [990, 517] width 20 height 20
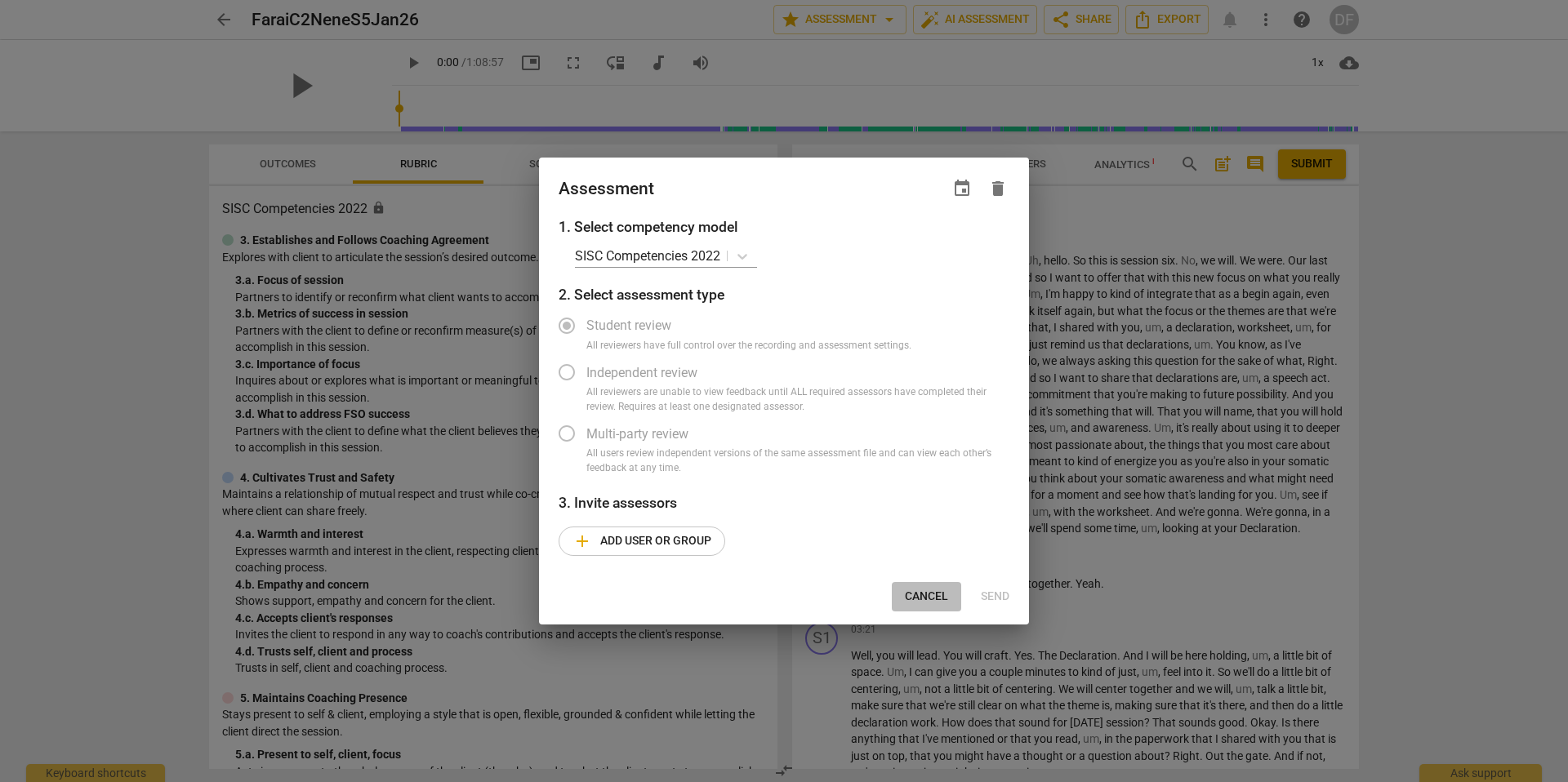
click at [932, 592] on span "Cancel" at bounding box center [926, 597] width 43 height 17
radio input "false"
